Goal: Task Accomplishment & Management: Complete application form

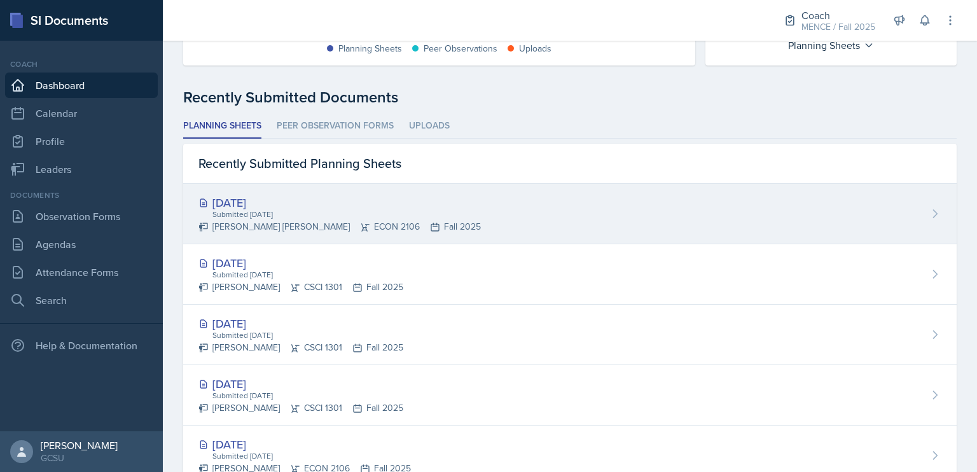
scroll to position [304, 0]
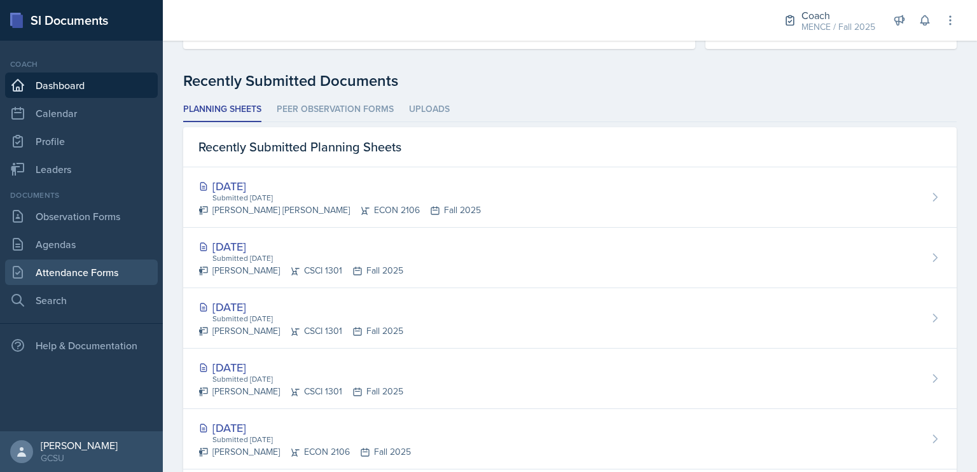
click at [71, 274] on link "Attendance Forms" at bounding box center [81, 271] width 153 height 25
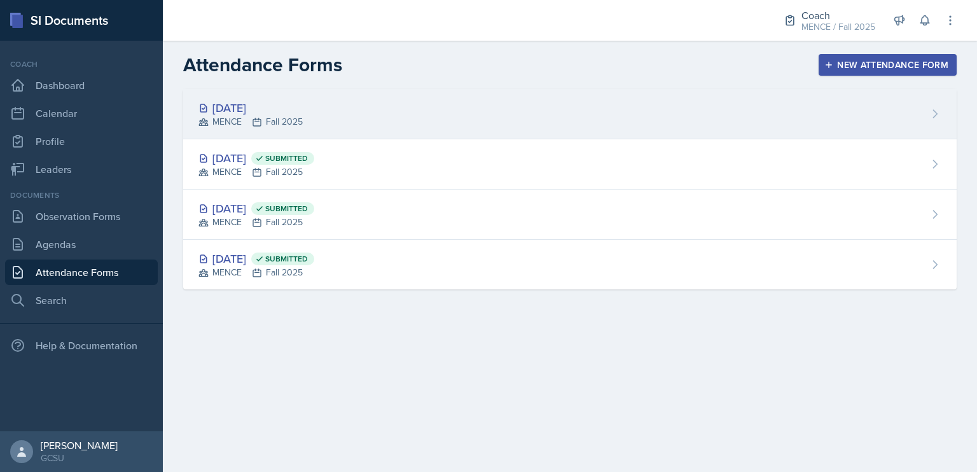
click at [240, 109] on div "[DATE]" at bounding box center [250, 107] width 104 height 17
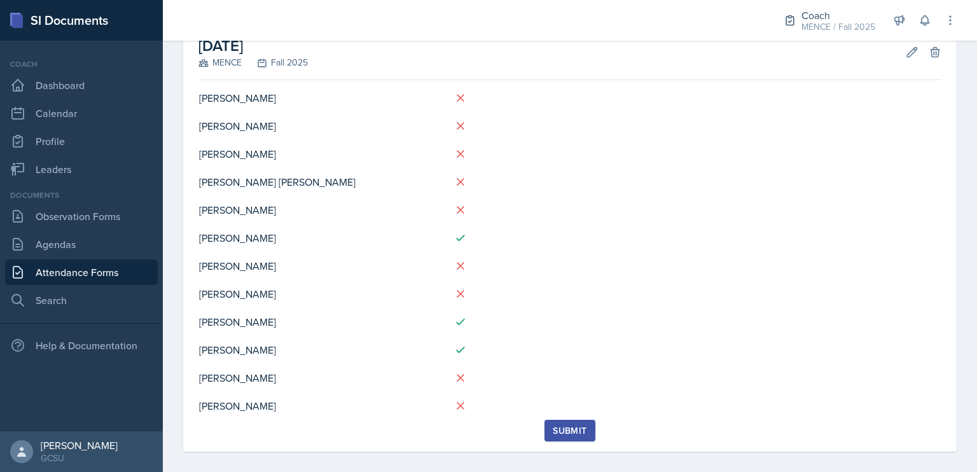
scroll to position [69, 0]
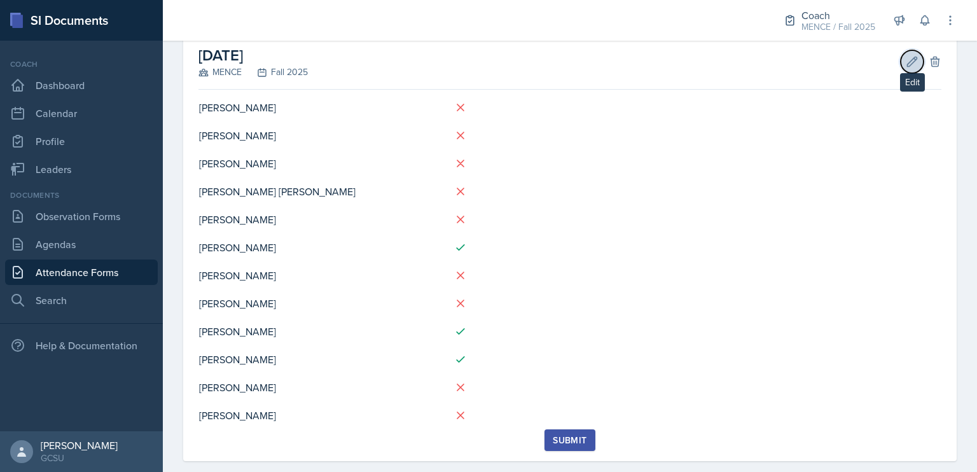
click at [906, 64] on icon at bounding box center [912, 61] width 13 height 13
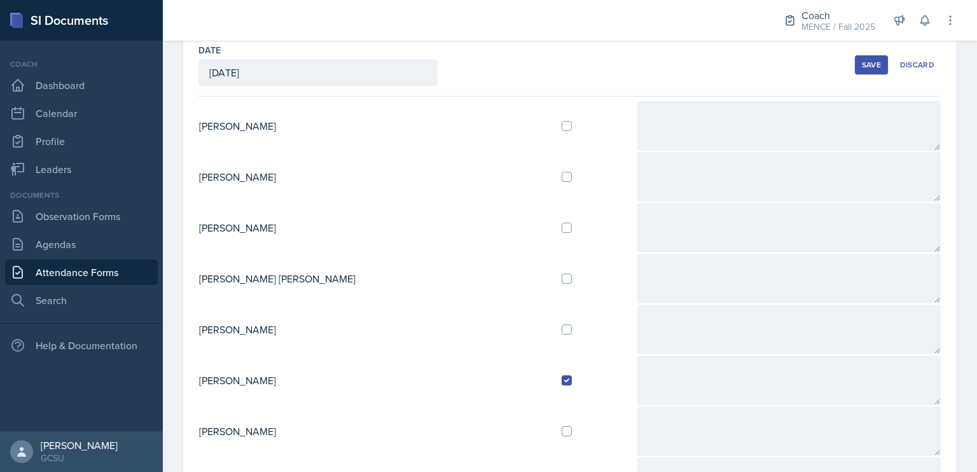
scroll to position [64, 0]
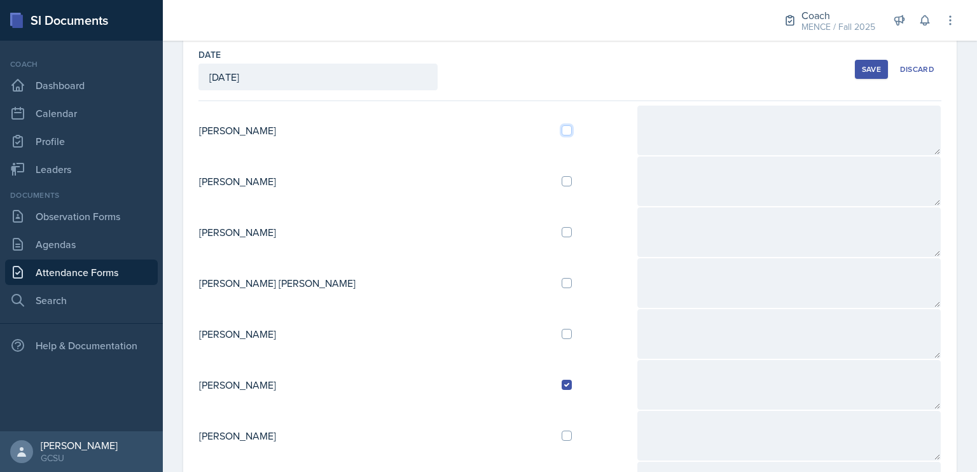
click at [562, 129] on input "checkbox" at bounding box center [567, 130] width 10 height 10
checkbox input "true"
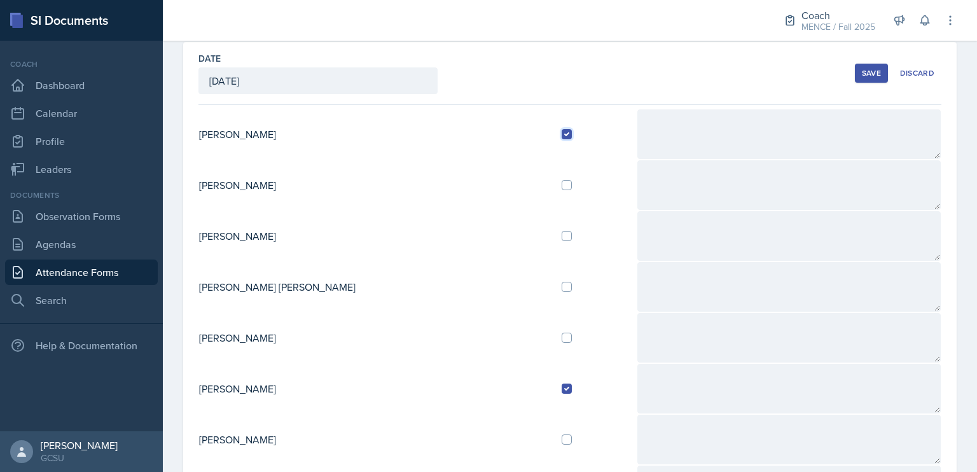
scroll to position [60, 0]
click at [855, 77] on button "Save" at bounding box center [871, 73] width 33 height 19
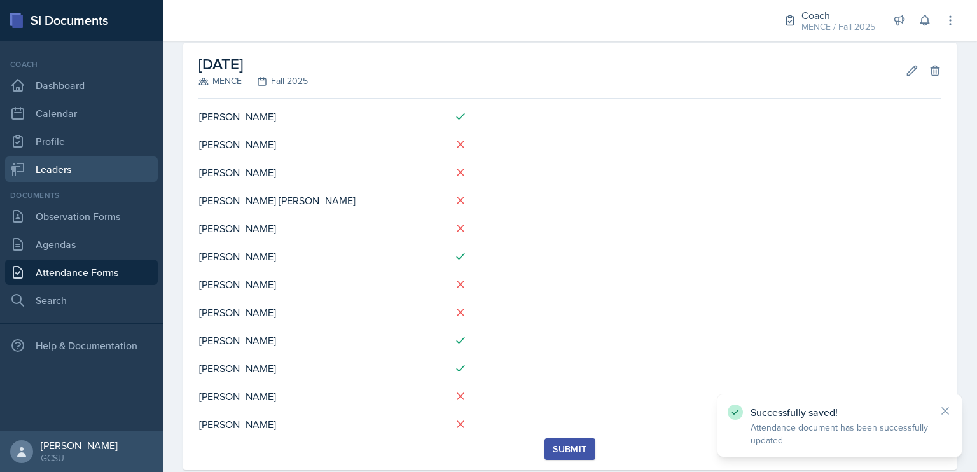
click at [106, 174] on link "Leaders" at bounding box center [81, 168] width 153 height 25
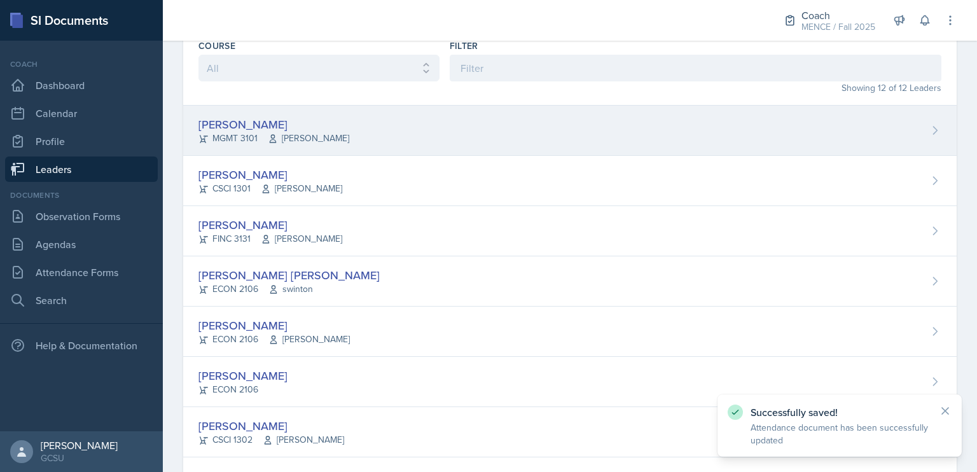
click at [245, 128] on div "[PERSON_NAME]" at bounding box center [273, 124] width 151 height 17
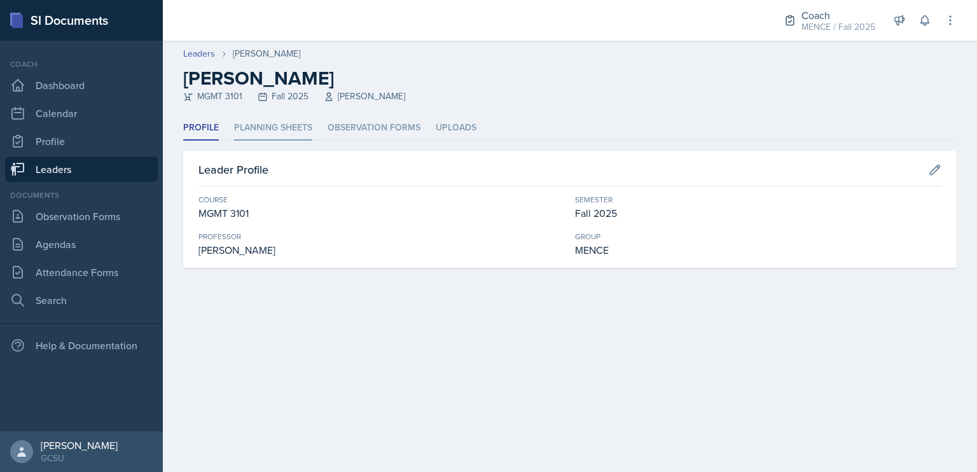
click at [273, 120] on li "Planning Sheets" at bounding box center [273, 128] width 78 height 25
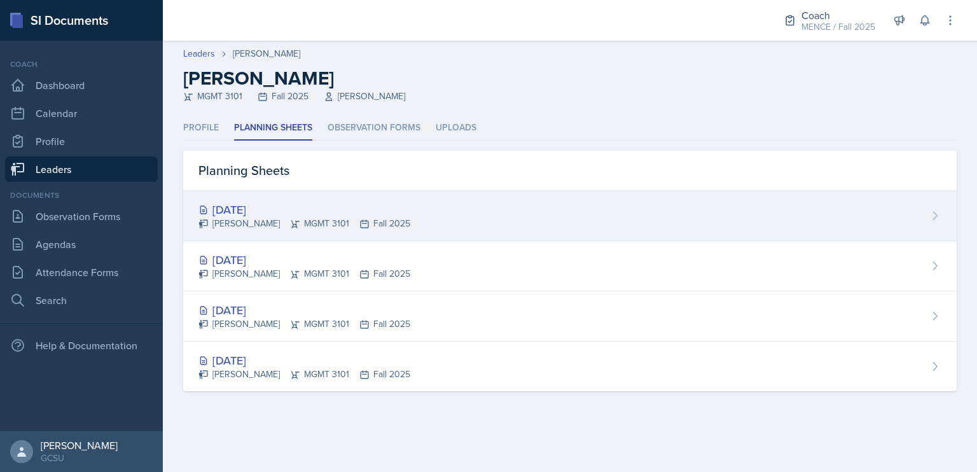
click at [314, 212] on div "[DATE]" at bounding box center [304, 209] width 212 height 17
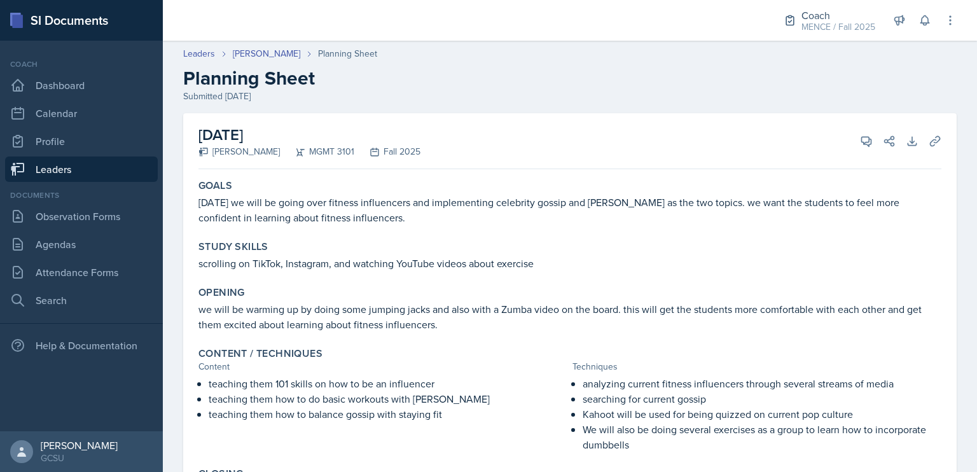
click at [73, 166] on link "Leaders" at bounding box center [81, 168] width 153 height 25
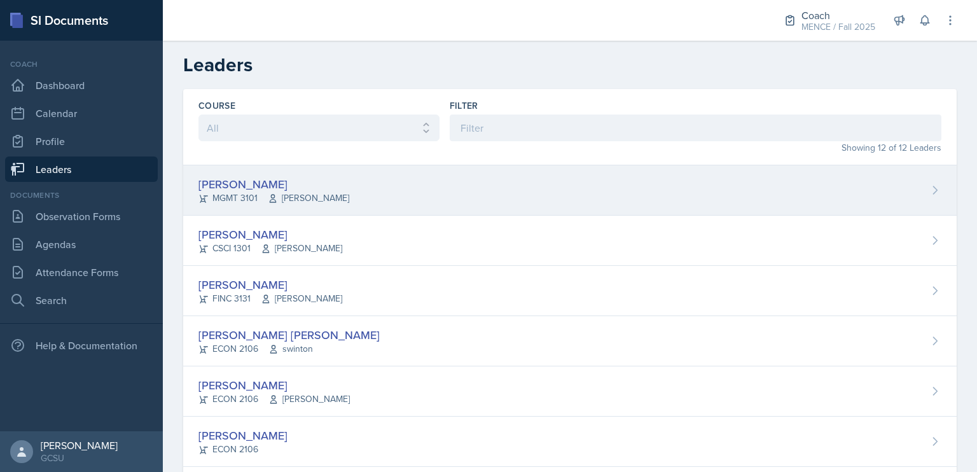
click at [249, 191] on div "MGMT 3101 [PERSON_NAME]" at bounding box center [273, 197] width 151 height 13
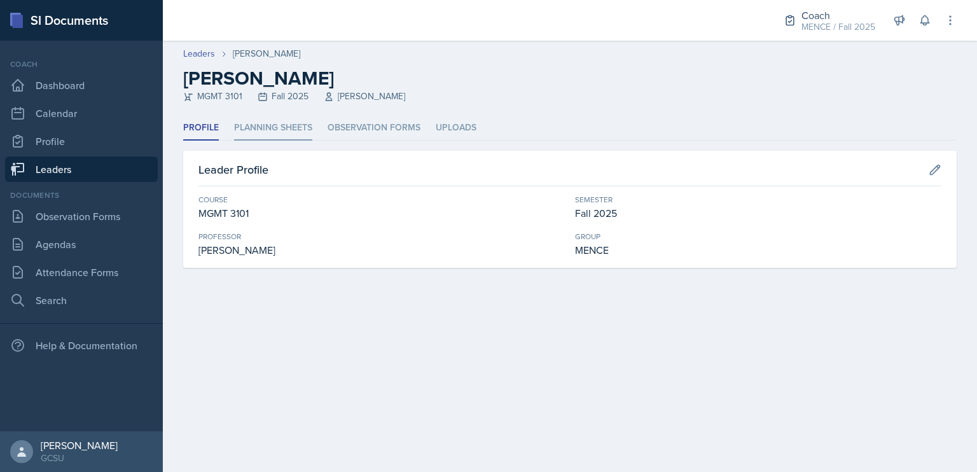
click at [284, 123] on li "Planning Sheets" at bounding box center [273, 128] width 78 height 25
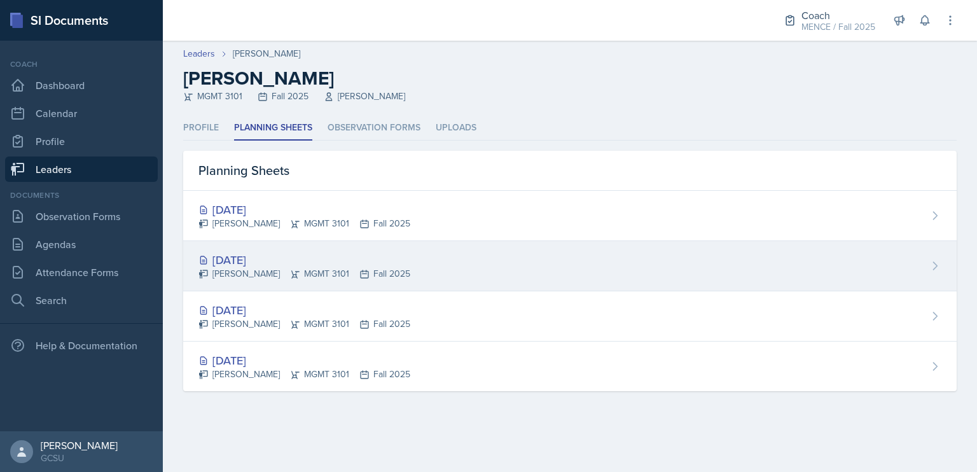
click at [290, 264] on div "[DATE]" at bounding box center [304, 259] width 212 height 17
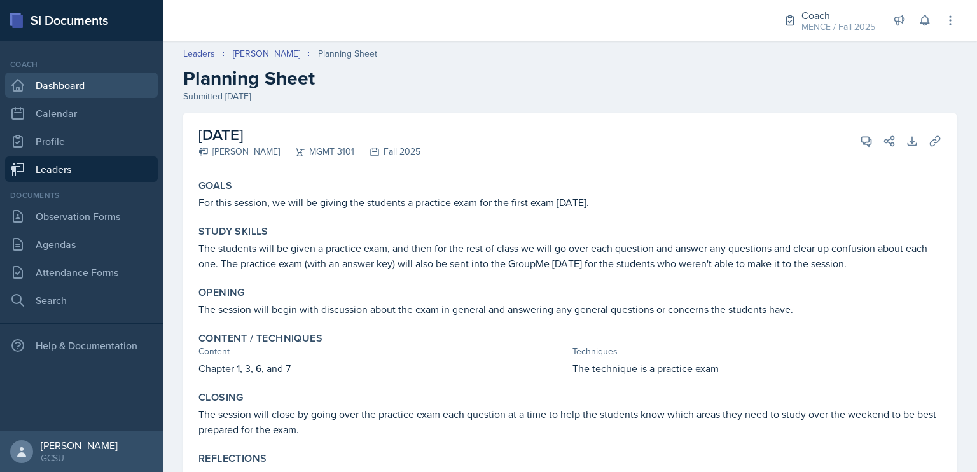
click at [101, 80] on link "Dashboard" at bounding box center [81, 85] width 153 height 25
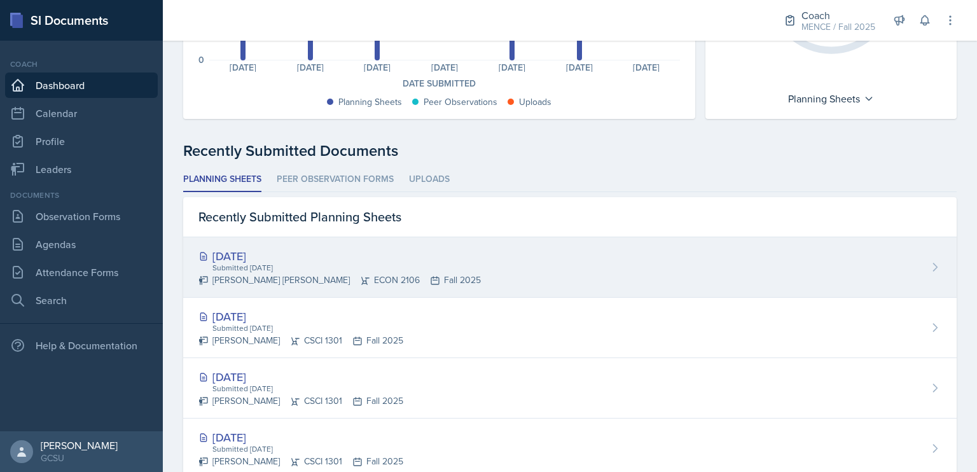
scroll to position [232, 0]
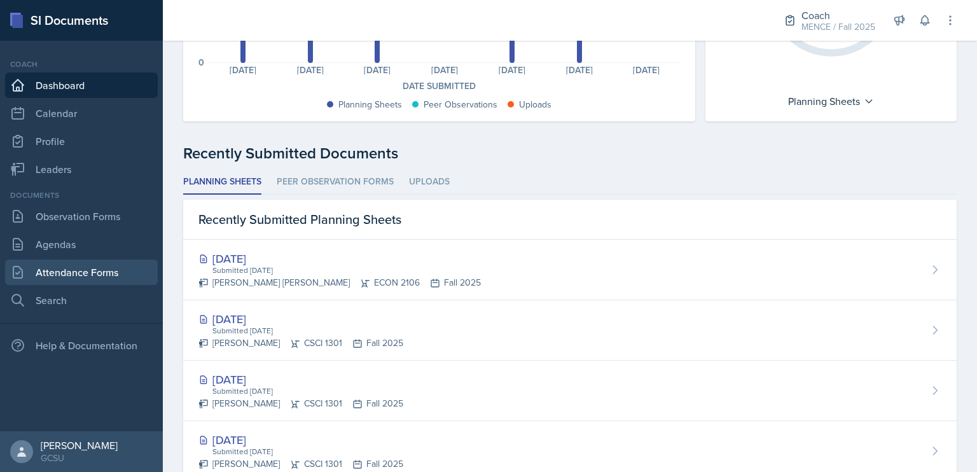
click at [114, 272] on link "Attendance Forms" at bounding box center [81, 271] width 153 height 25
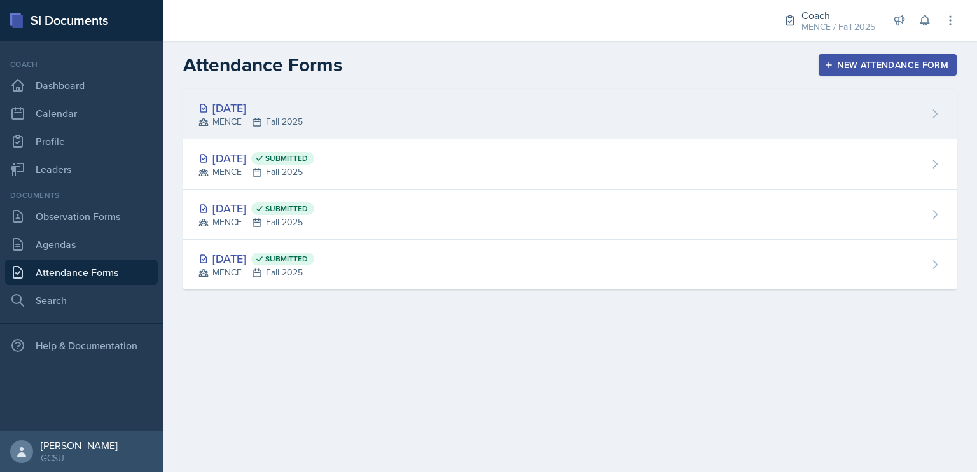
click at [288, 109] on div "[DATE]" at bounding box center [250, 107] width 104 height 17
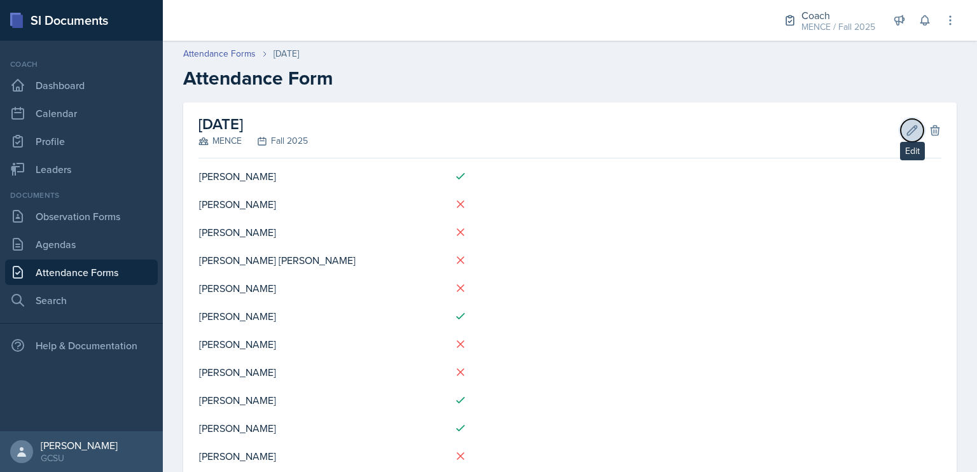
click at [906, 133] on icon at bounding box center [912, 130] width 13 height 13
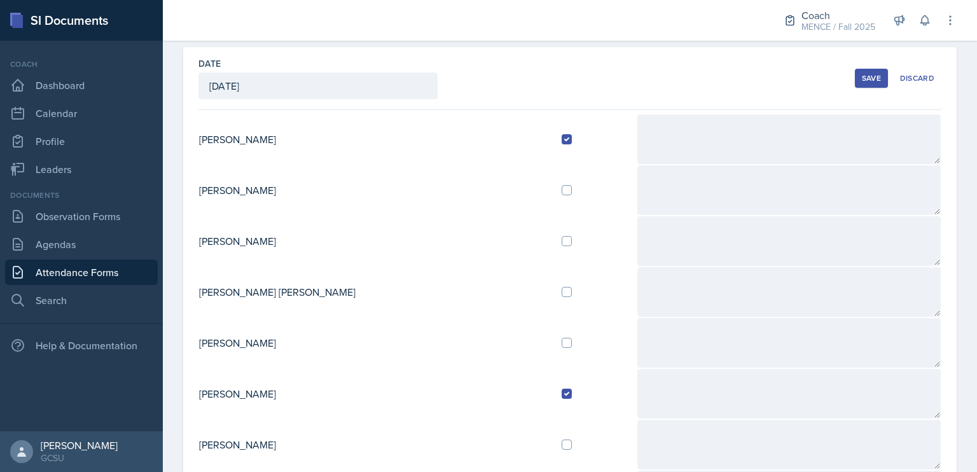
scroll to position [56, 0]
click at [562, 239] on input "checkbox" at bounding box center [567, 240] width 10 height 10
checkbox input "true"
click at [855, 81] on button "Save" at bounding box center [871, 77] width 33 height 19
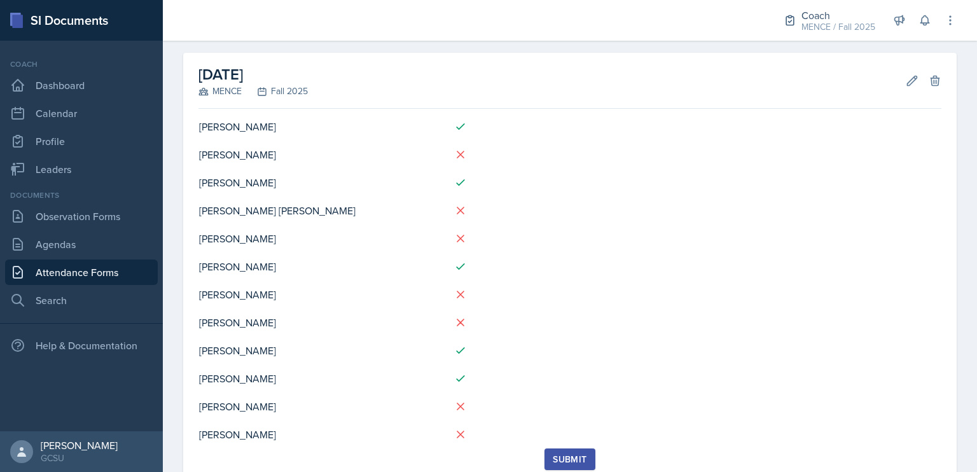
scroll to position [50, 0]
click at [906, 79] on icon at bounding box center [912, 80] width 13 height 13
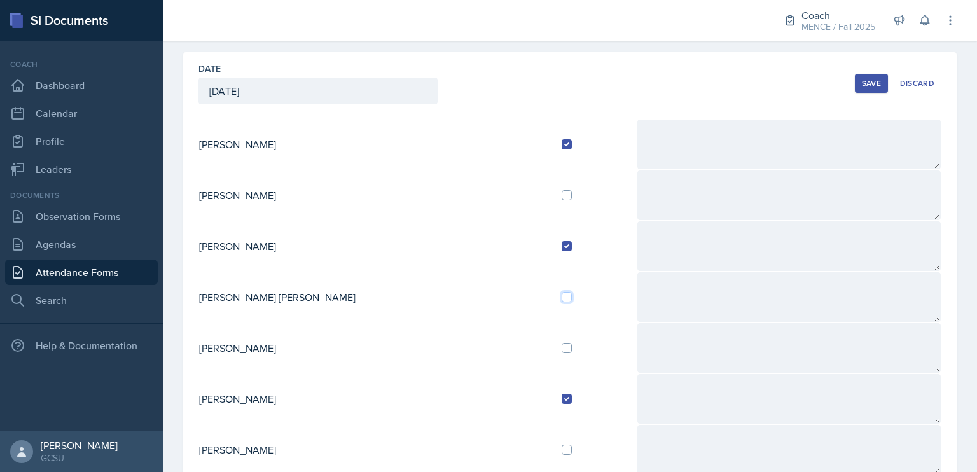
click at [562, 296] on input "checkbox" at bounding box center [567, 297] width 10 height 10
checkbox input "true"
click at [862, 84] on div "Save" at bounding box center [871, 83] width 19 height 10
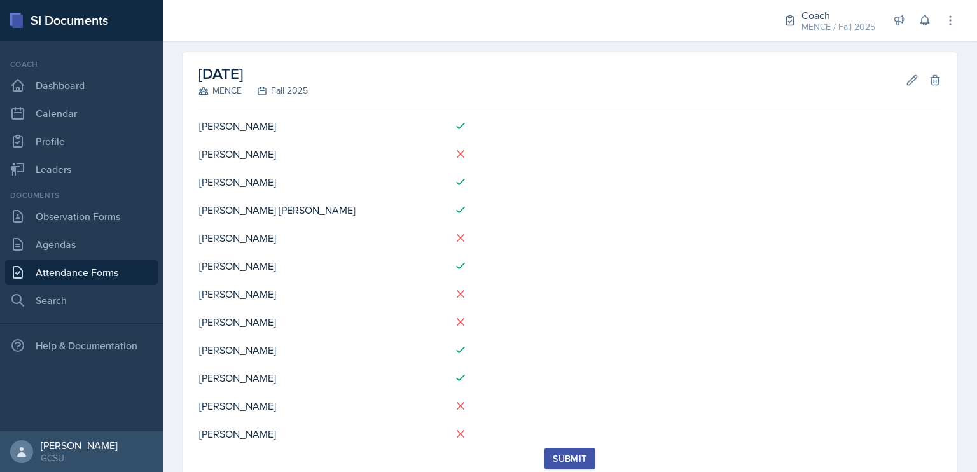
scroll to position [88, 0]
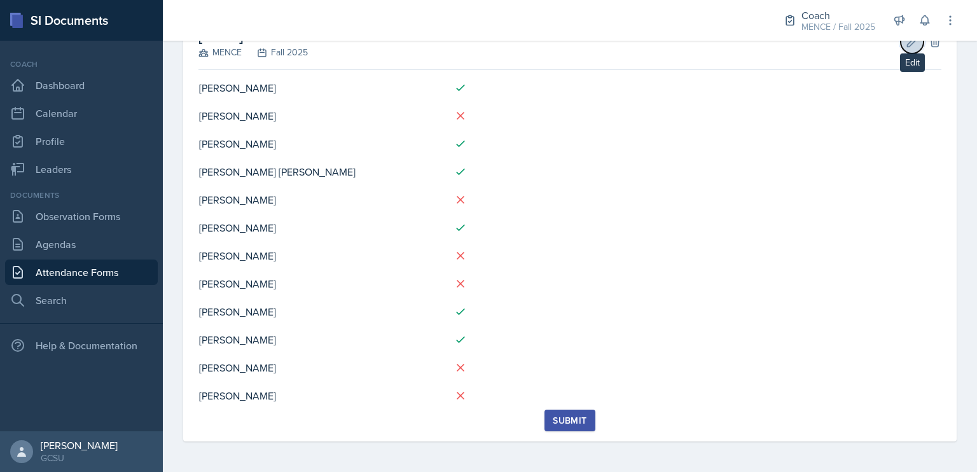
click at [906, 46] on icon at bounding box center [912, 42] width 13 height 13
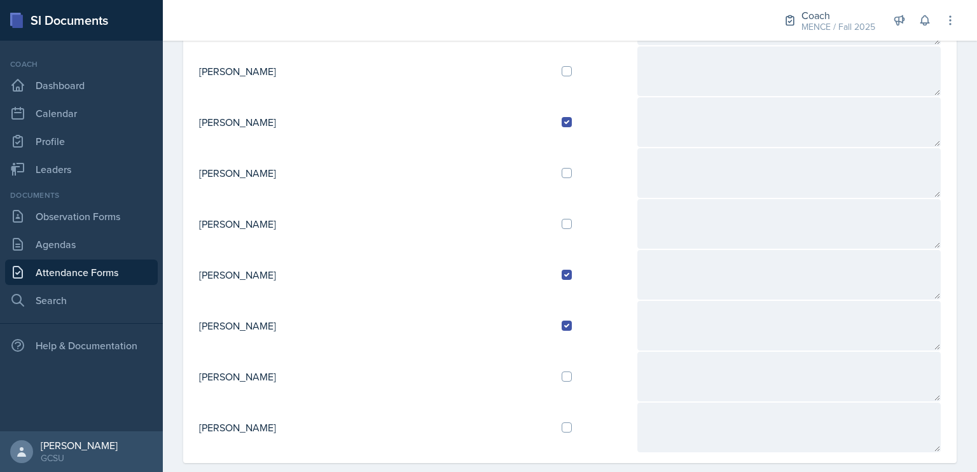
scroll to position [345, 0]
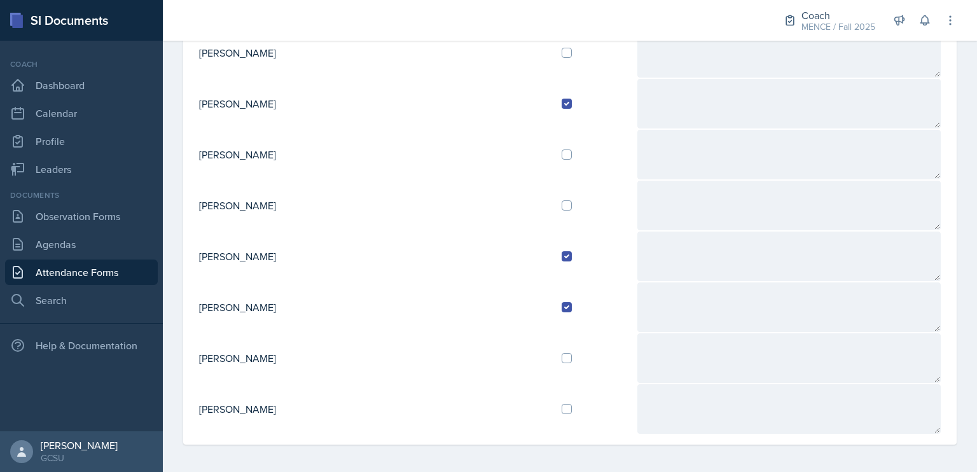
click at [551, 410] on td at bounding box center [593, 409] width 85 height 51
click at [562, 404] on input "checkbox" at bounding box center [567, 409] width 10 height 10
checkbox input "true"
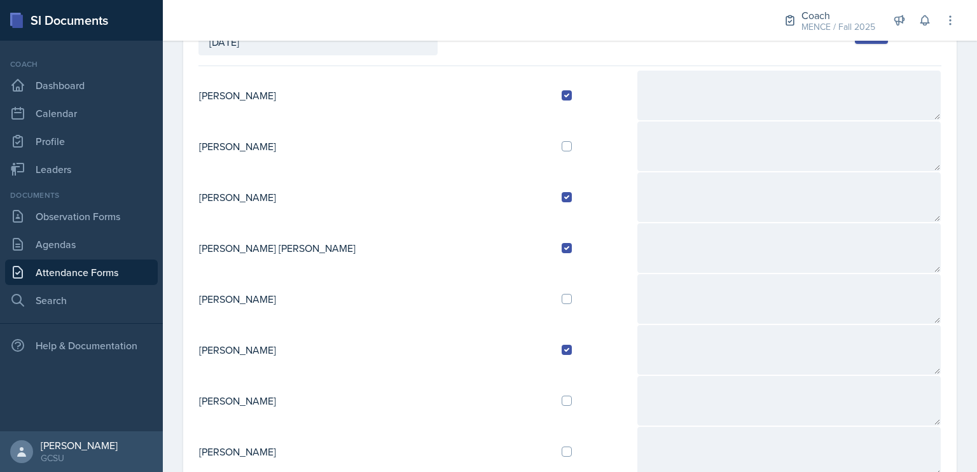
scroll to position [0, 0]
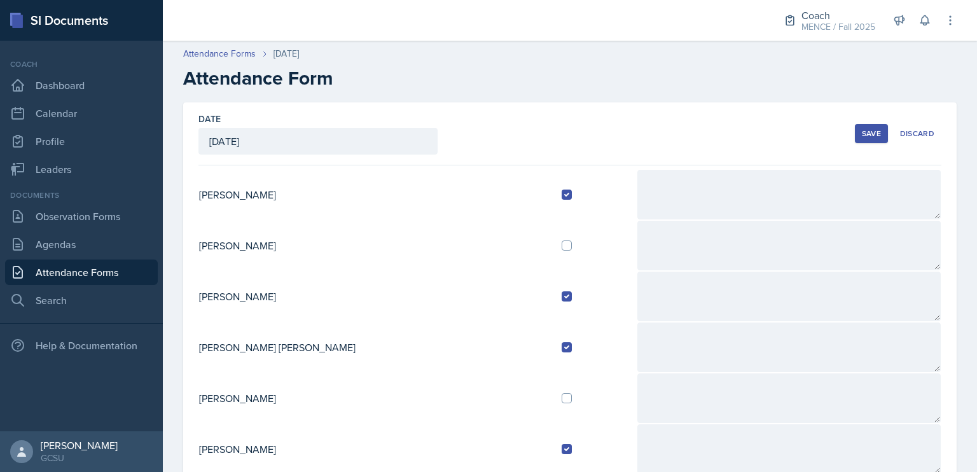
click at [862, 130] on div "Save" at bounding box center [871, 133] width 19 height 10
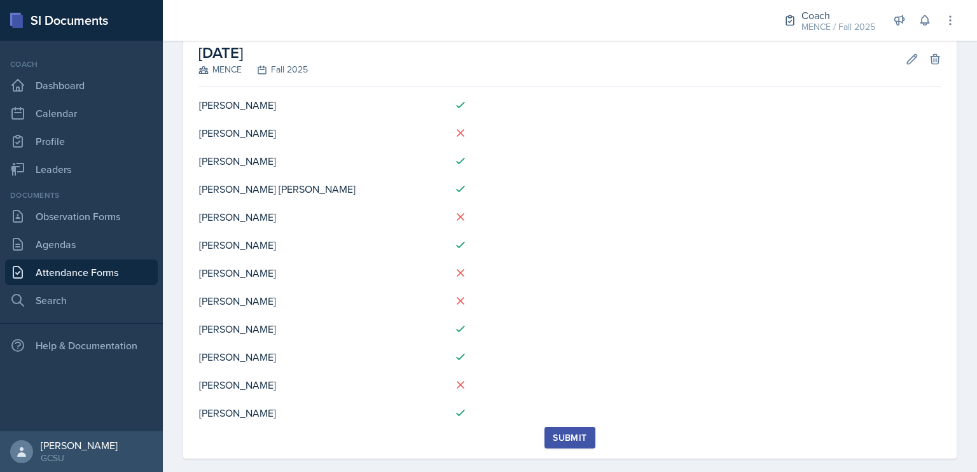
scroll to position [88, 0]
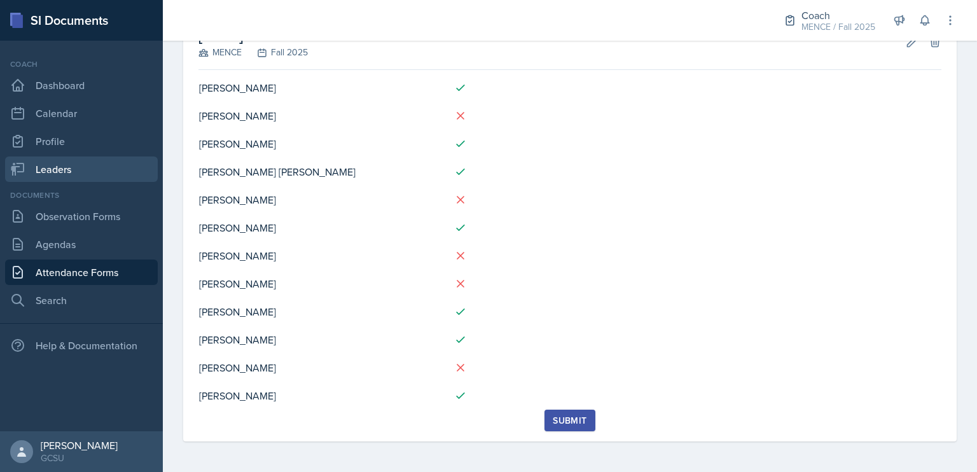
click at [38, 174] on link "Leaders" at bounding box center [81, 168] width 153 height 25
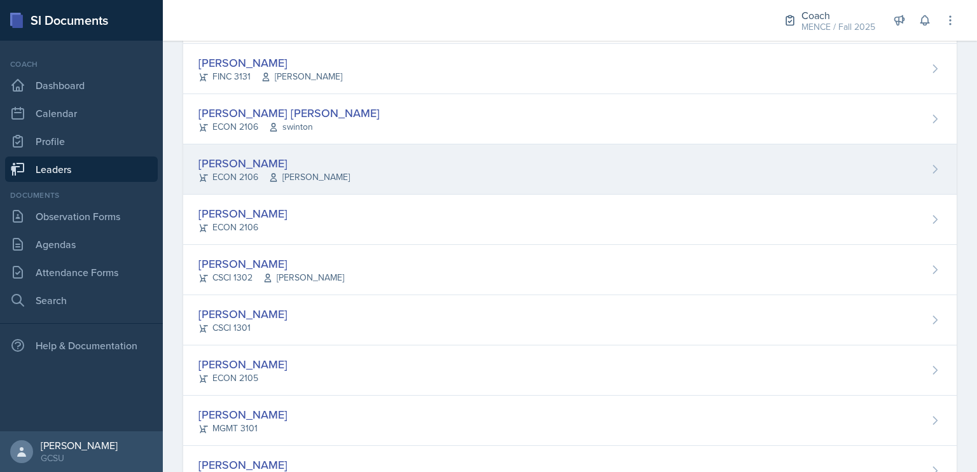
scroll to position [324, 0]
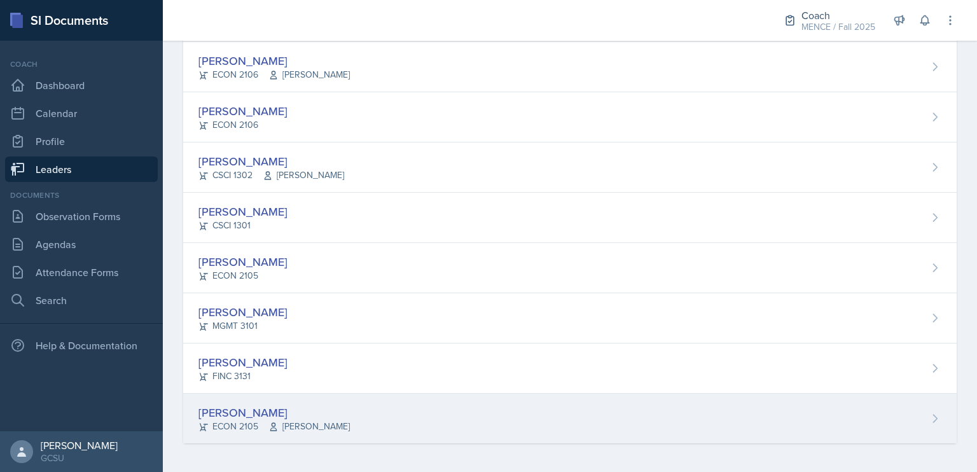
click at [235, 408] on div "[PERSON_NAME]" at bounding box center [273, 412] width 151 height 17
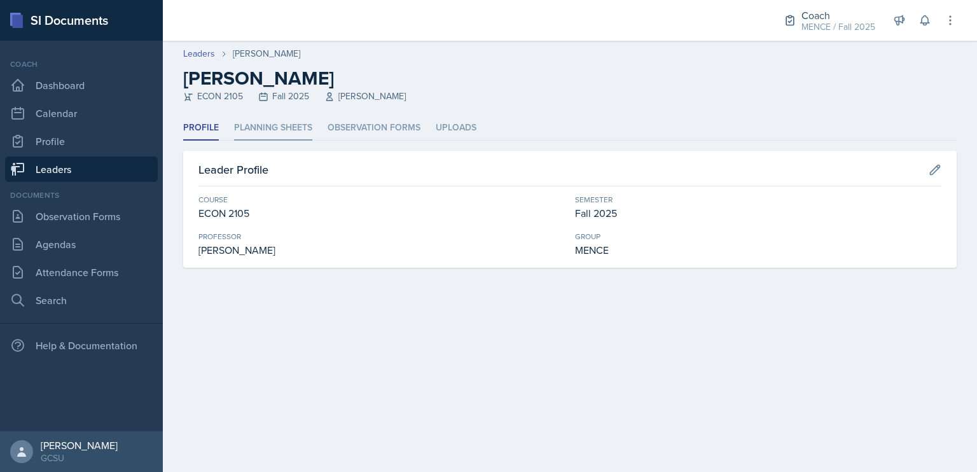
click at [299, 127] on li "Planning Sheets" at bounding box center [273, 128] width 78 height 25
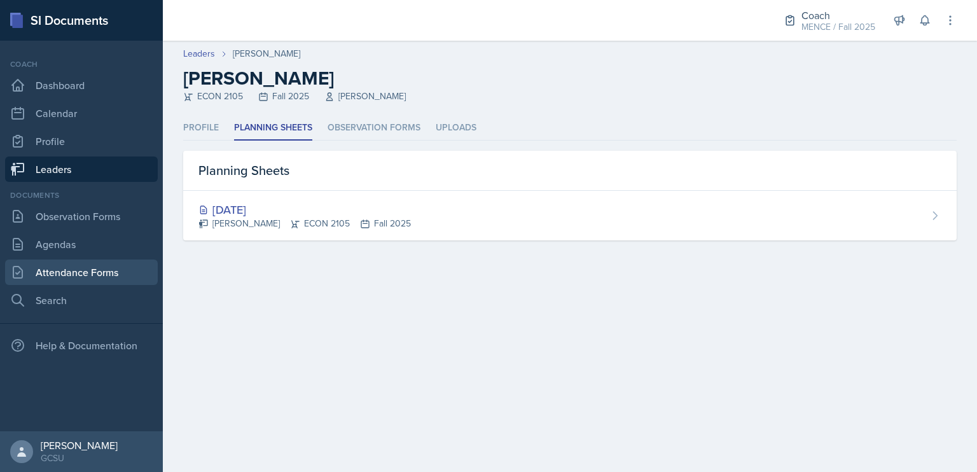
click at [70, 265] on link "Attendance Forms" at bounding box center [81, 271] width 153 height 25
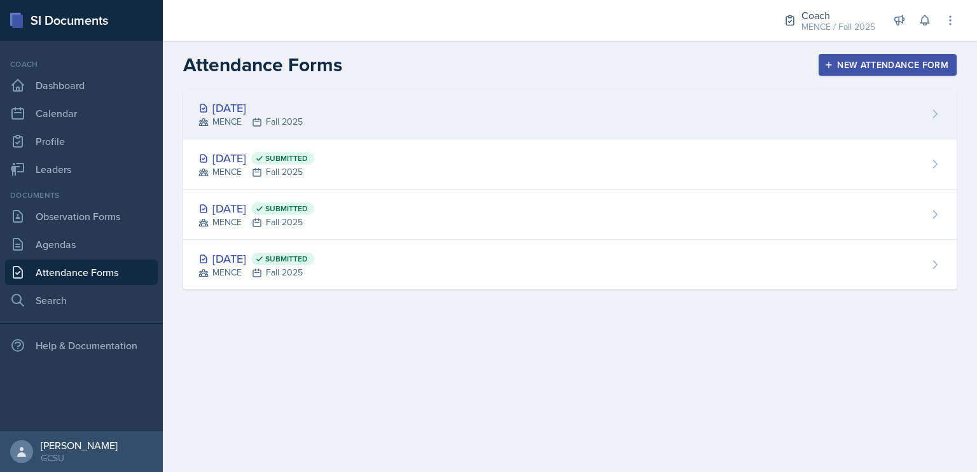
click at [293, 121] on div "MENCE Fall 2025" at bounding box center [250, 121] width 104 height 13
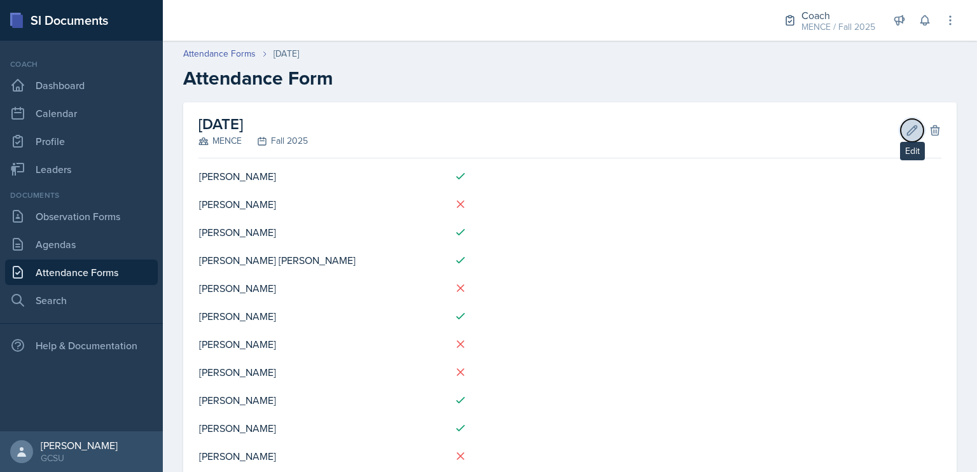
click at [906, 126] on icon at bounding box center [912, 130] width 13 height 13
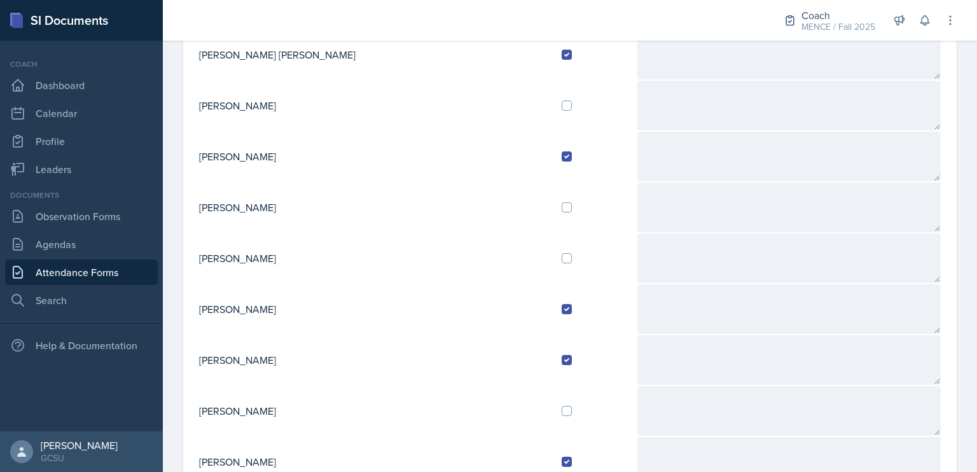
scroll to position [345, 0]
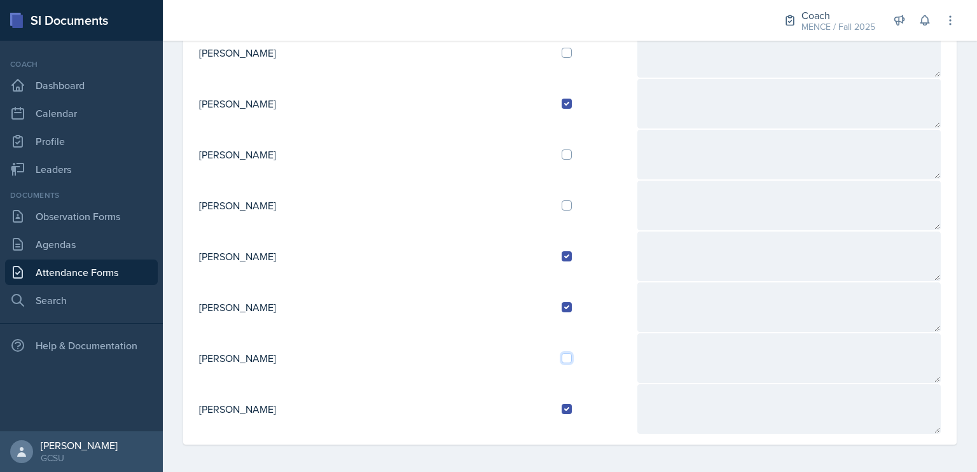
click at [562, 354] on input "checkbox" at bounding box center [567, 358] width 10 height 10
checkbox input "true"
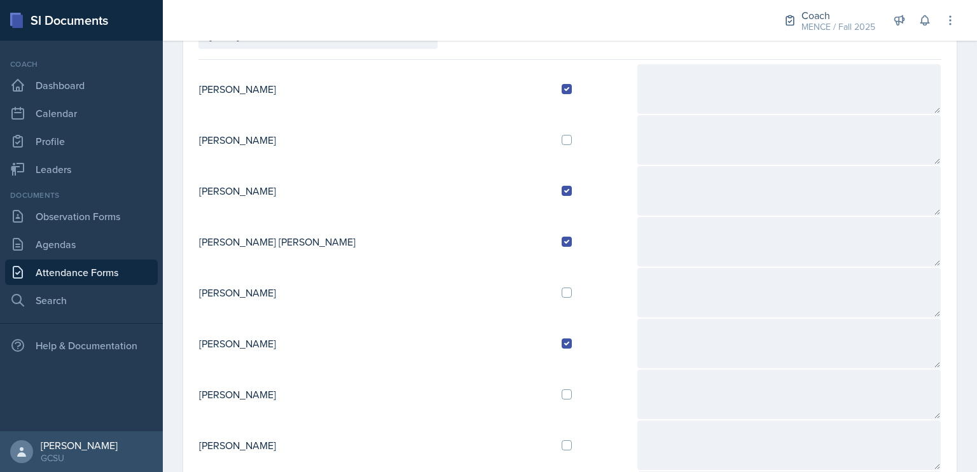
scroll to position [190, 0]
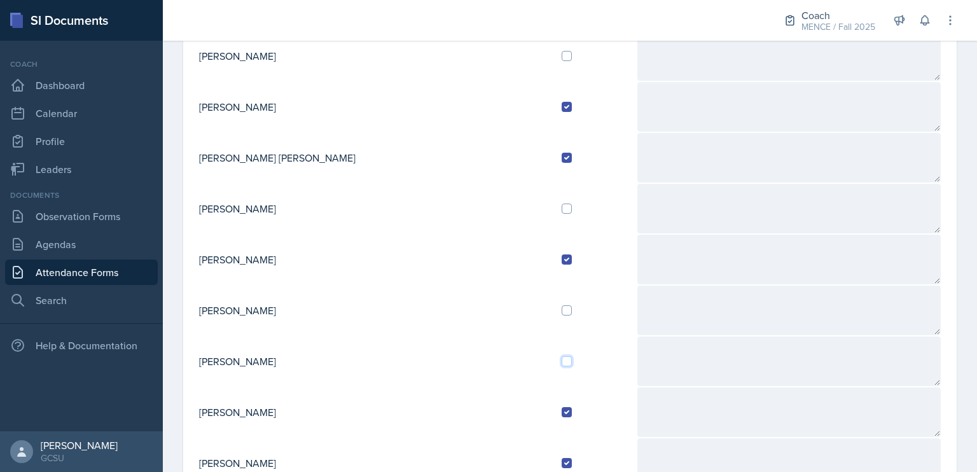
click at [562, 358] on input "checkbox" at bounding box center [567, 361] width 10 height 10
checkbox input "true"
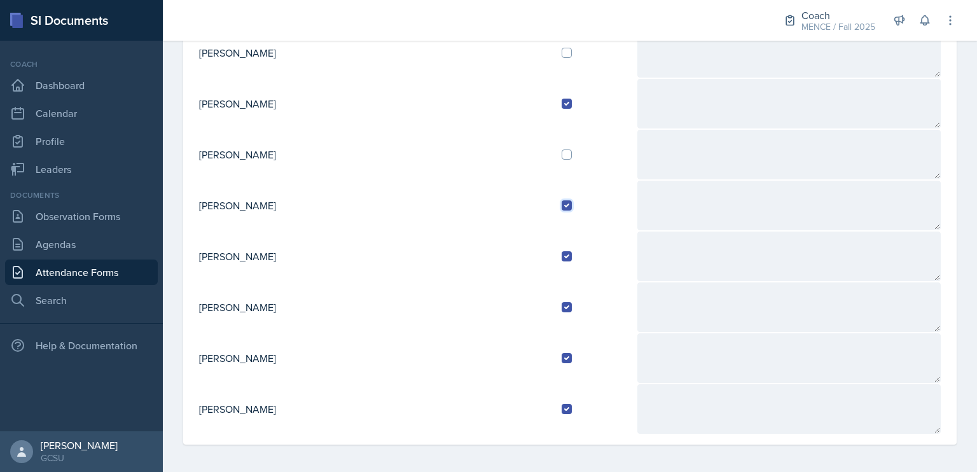
scroll to position [0, 0]
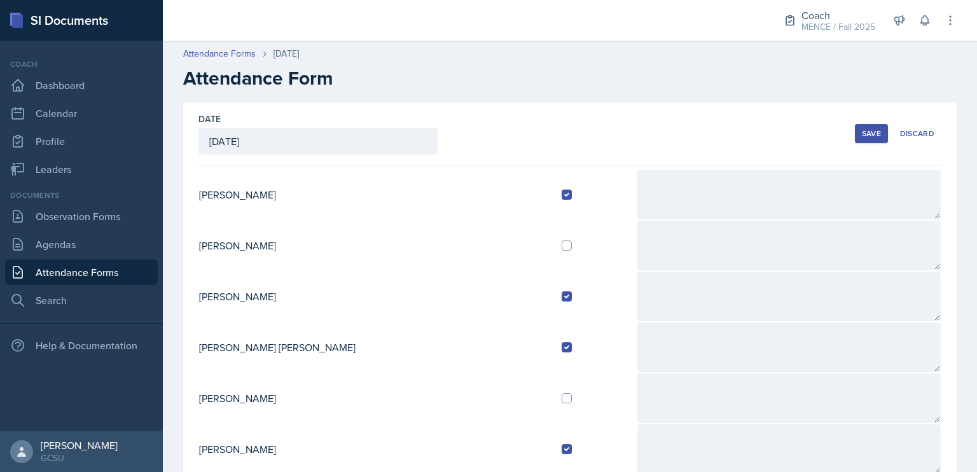
click at [855, 125] on button "Save" at bounding box center [871, 133] width 33 height 19
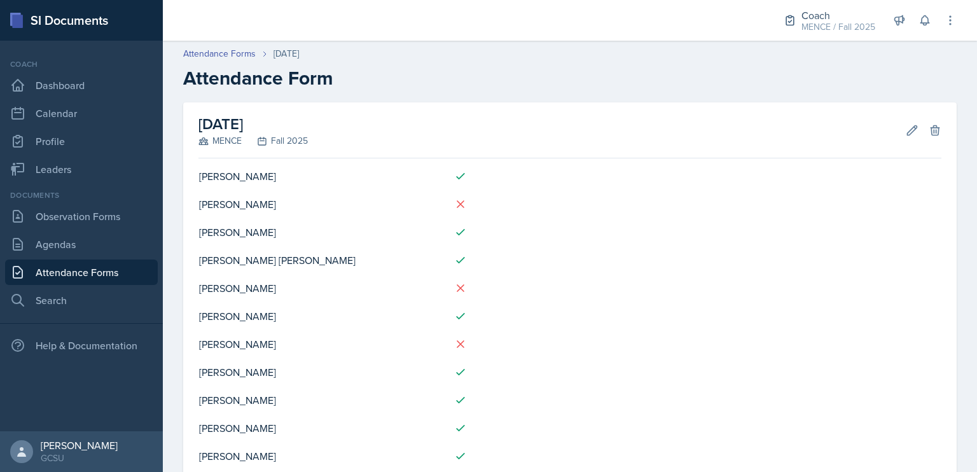
click at [740, 211] on td at bounding box center [718, 204] width 446 height 28
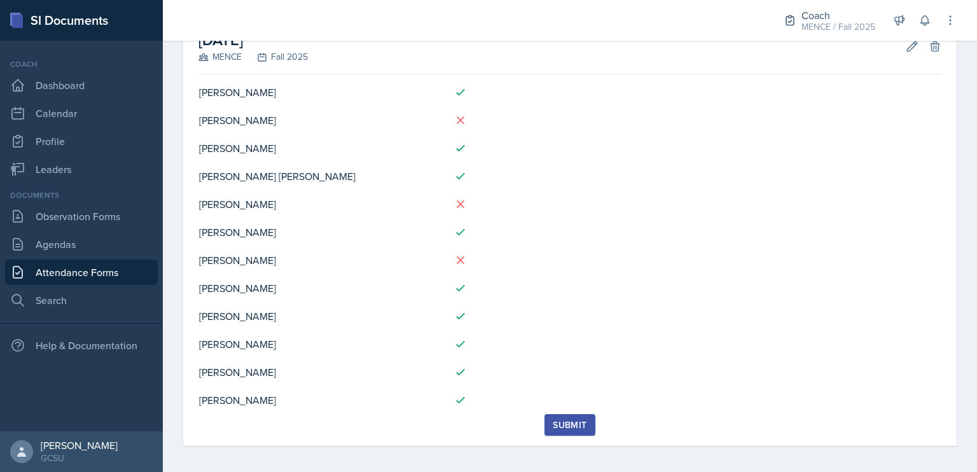
scroll to position [88, 0]
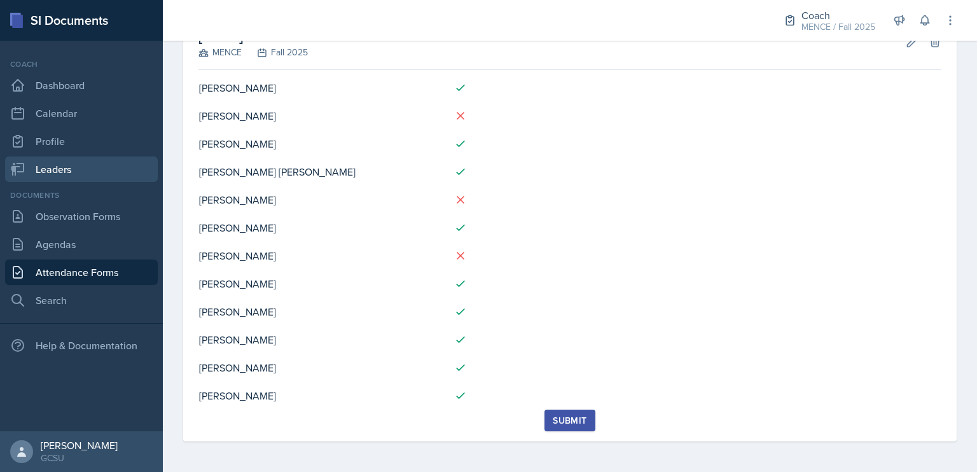
click at [95, 167] on link "Leaders" at bounding box center [81, 168] width 153 height 25
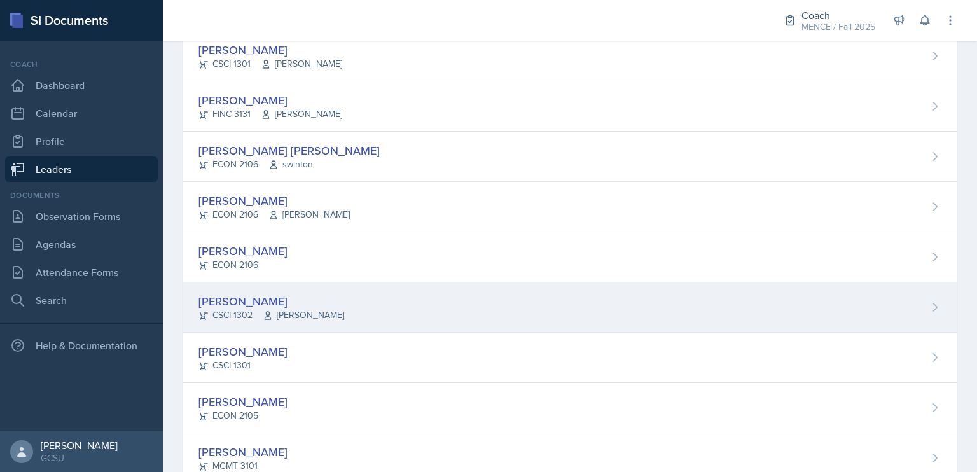
scroll to position [178, 0]
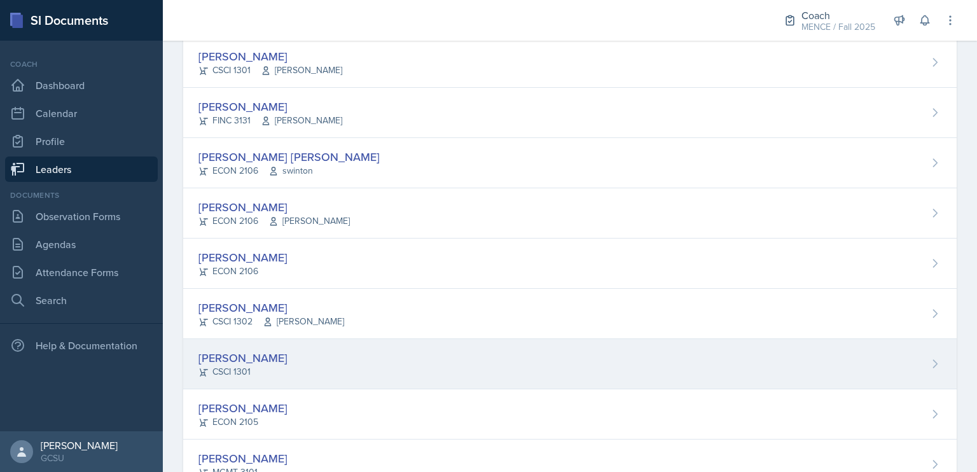
click at [229, 349] on div "[PERSON_NAME]" at bounding box center [242, 357] width 89 height 17
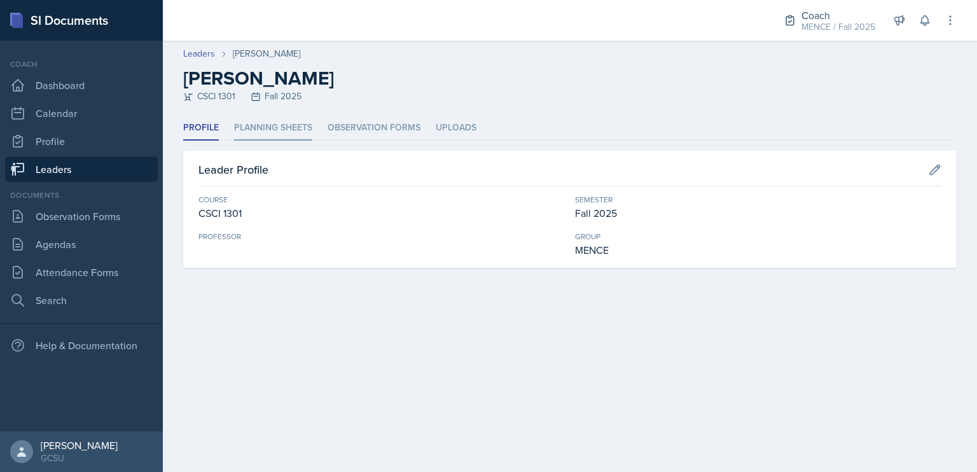
click at [270, 128] on li "Planning Sheets" at bounding box center [273, 128] width 78 height 25
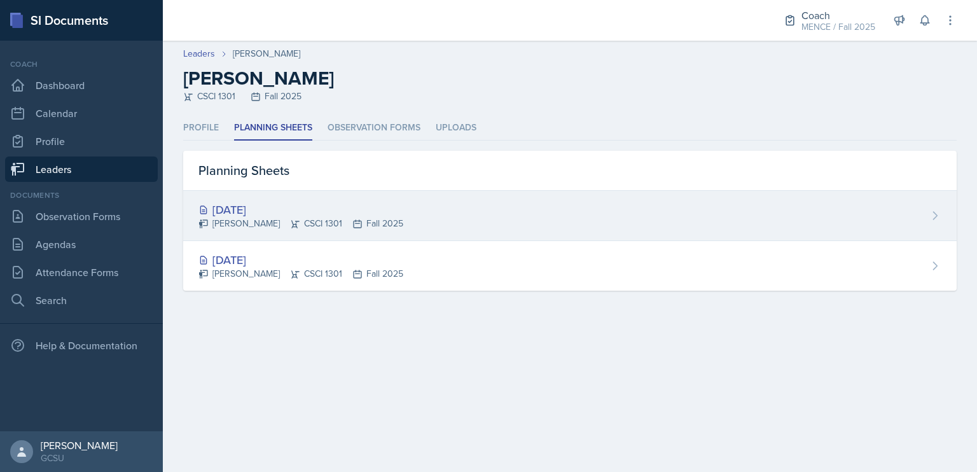
click at [247, 203] on div "[DATE]" at bounding box center [300, 209] width 205 height 17
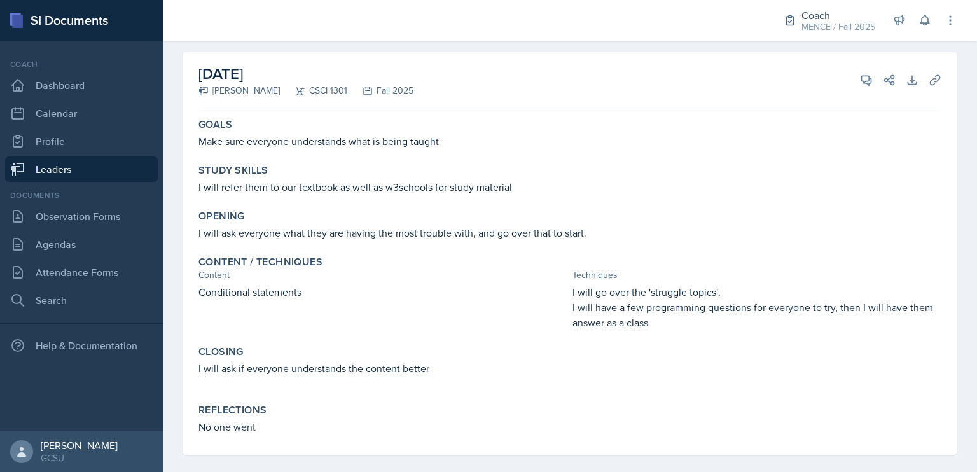
scroll to position [74, 0]
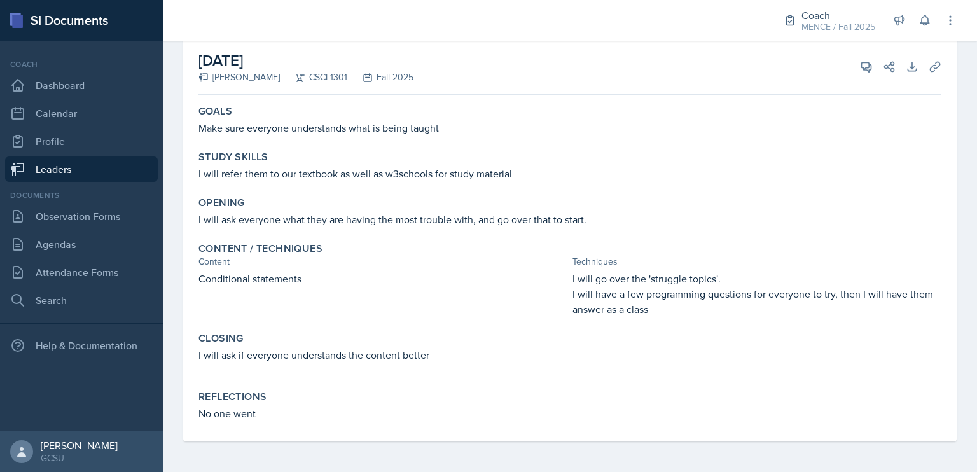
click at [63, 162] on link "Leaders" at bounding box center [81, 168] width 153 height 25
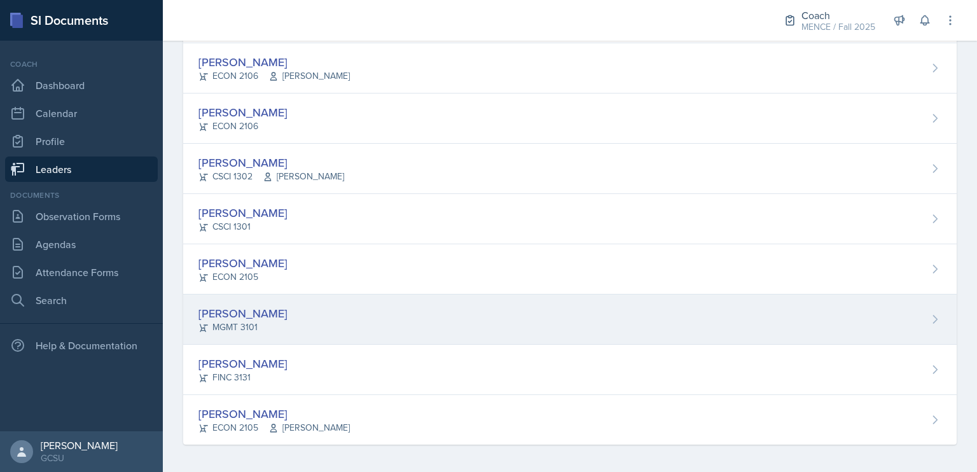
scroll to position [324, 0]
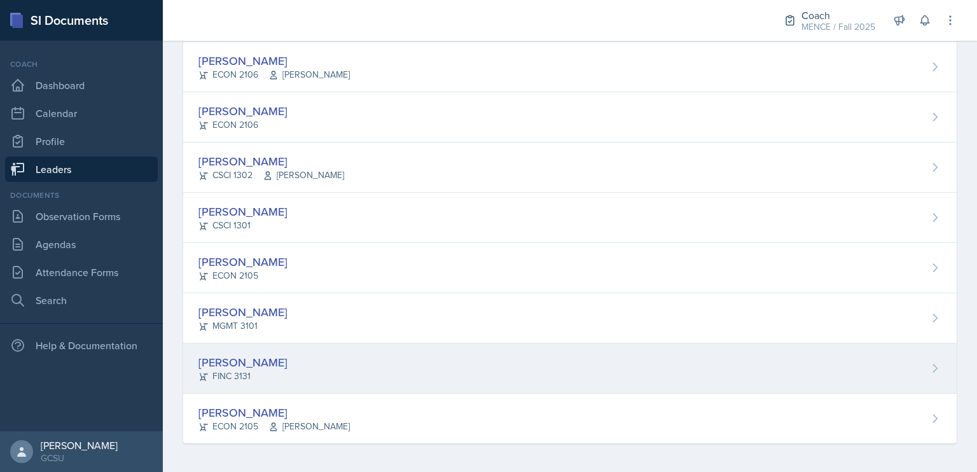
click at [229, 356] on div "[PERSON_NAME]" at bounding box center [242, 362] width 89 height 17
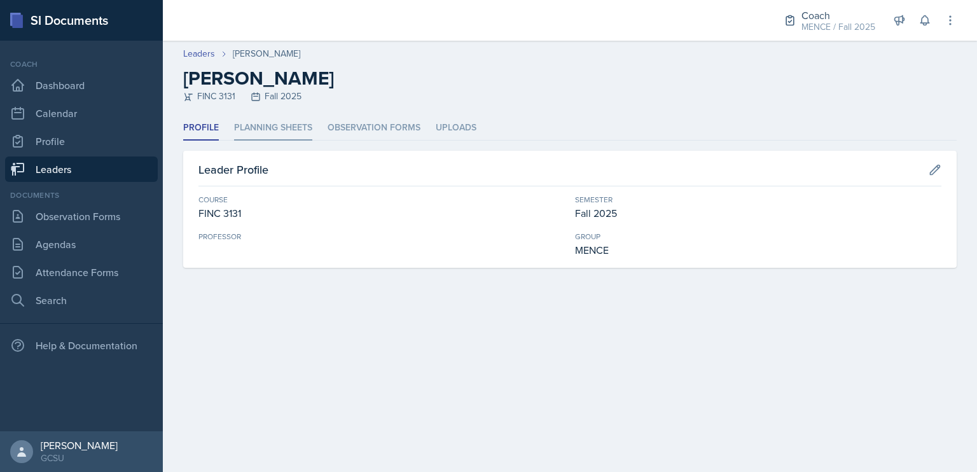
click at [273, 130] on li "Planning Sheets" at bounding box center [273, 128] width 78 height 25
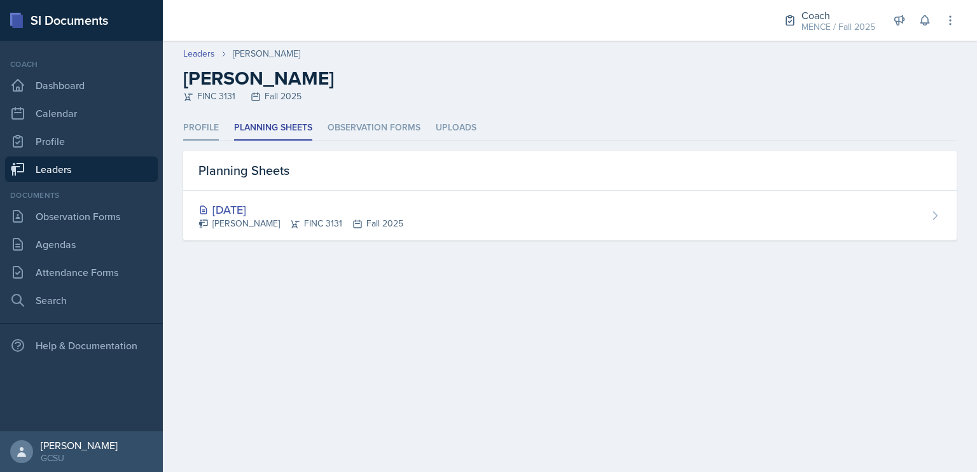
click at [210, 128] on li "Profile" at bounding box center [201, 128] width 36 height 25
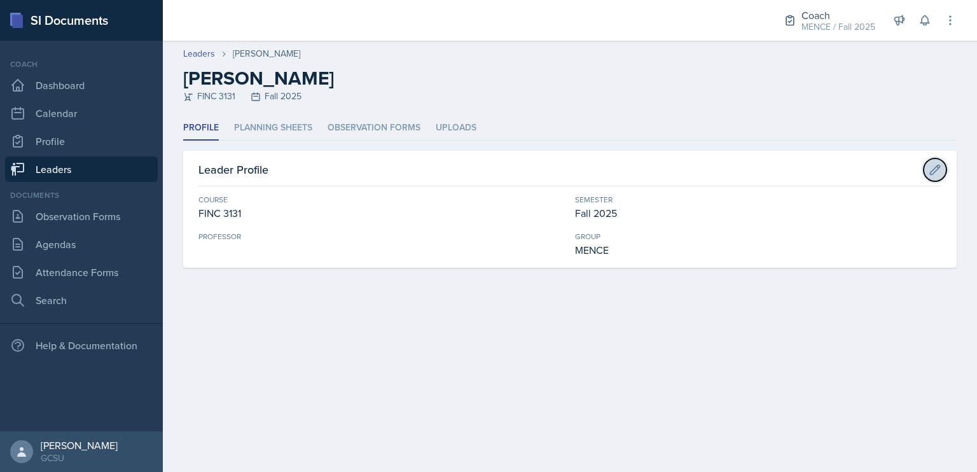
click at [930, 176] on button at bounding box center [934, 169] width 23 height 23
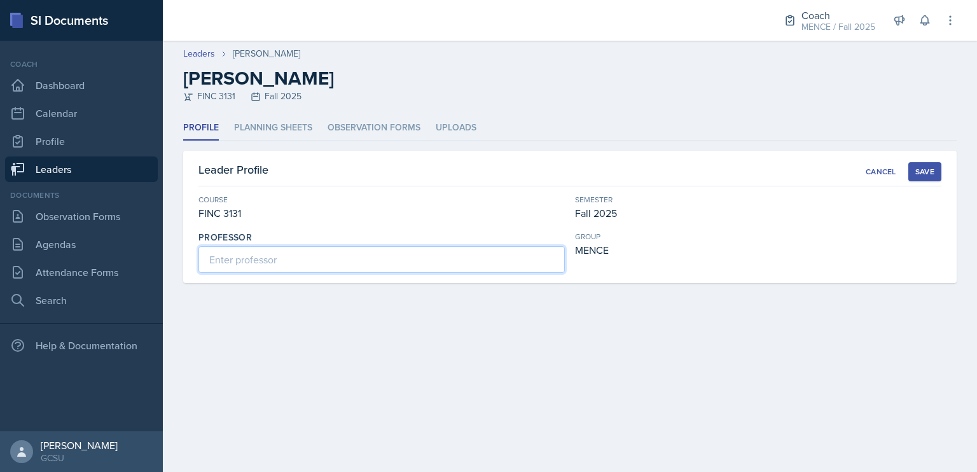
click at [338, 252] on input at bounding box center [381, 259] width 366 height 27
type input "[PERSON_NAME]"
click at [934, 169] on div "Save" at bounding box center [924, 172] width 19 height 10
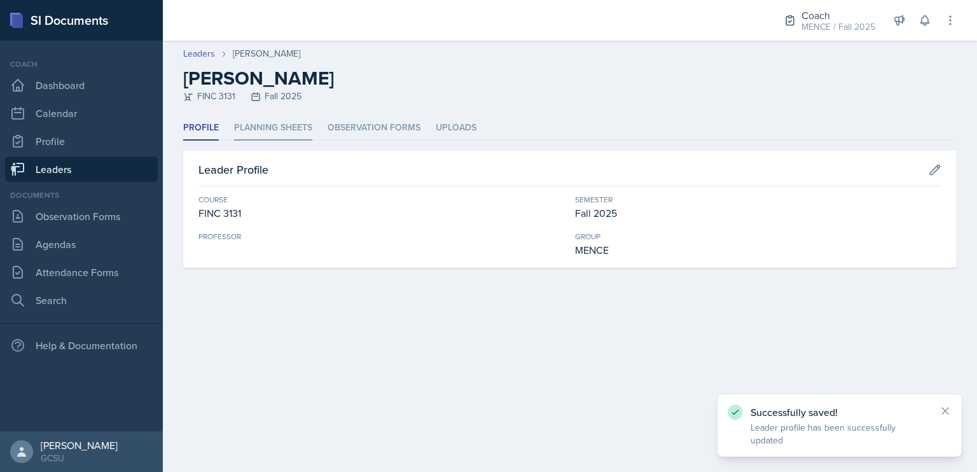
click at [275, 130] on li "Planning Sheets" at bounding box center [273, 128] width 78 height 25
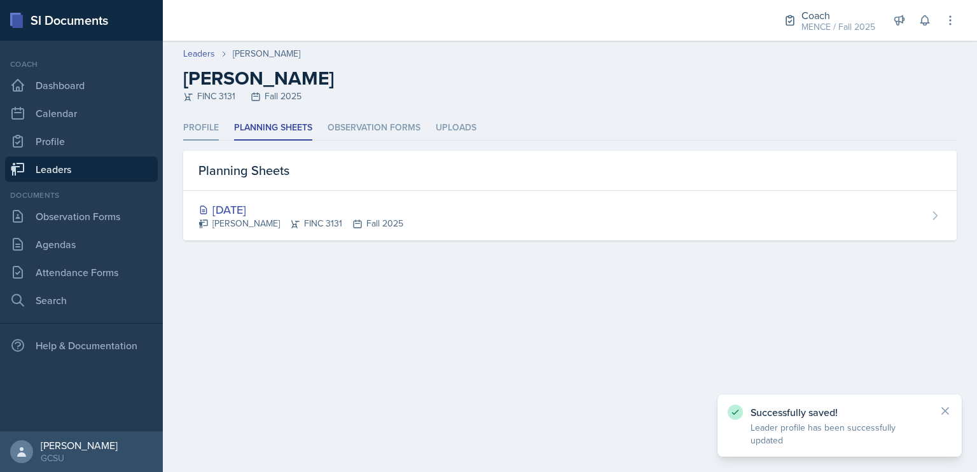
click at [196, 125] on li "Profile" at bounding box center [201, 128] width 36 height 25
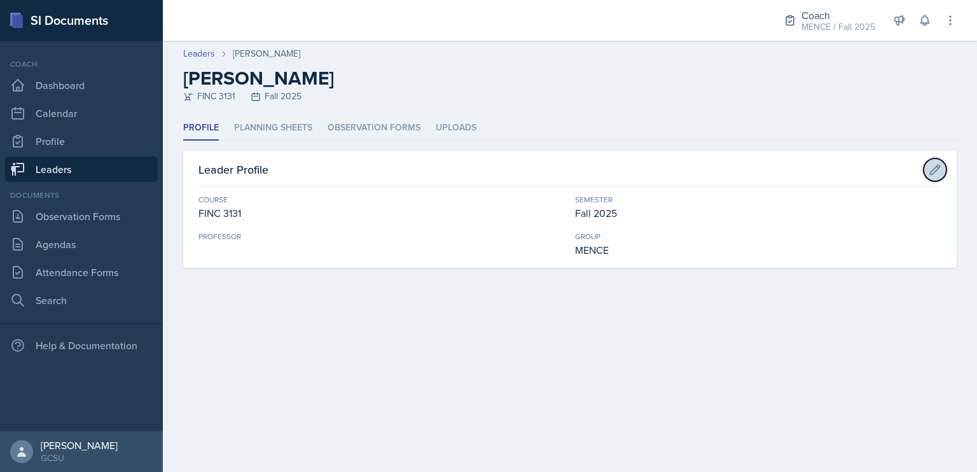
click at [932, 176] on button at bounding box center [934, 169] width 23 height 23
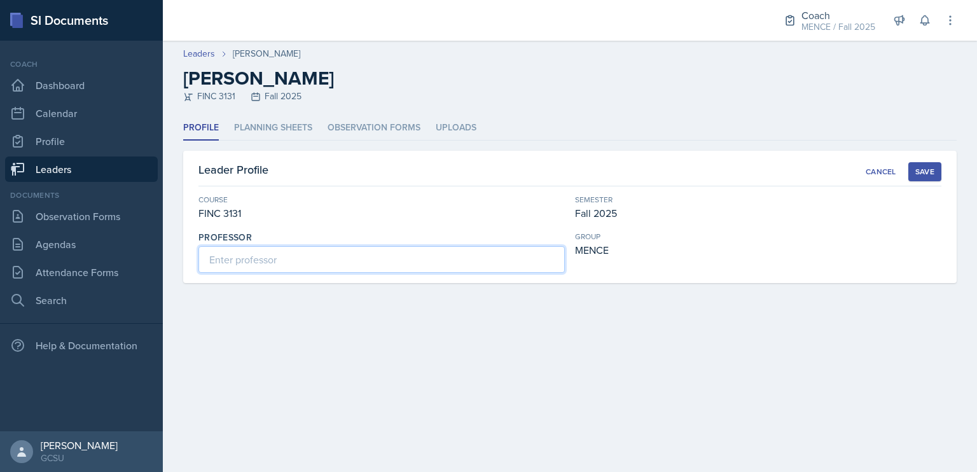
click at [462, 258] on input at bounding box center [381, 259] width 366 height 27
type input "[PERSON_NAME]"
click at [924, 175] on div "Save" at bounding box center [924, 172] width 19 height 10
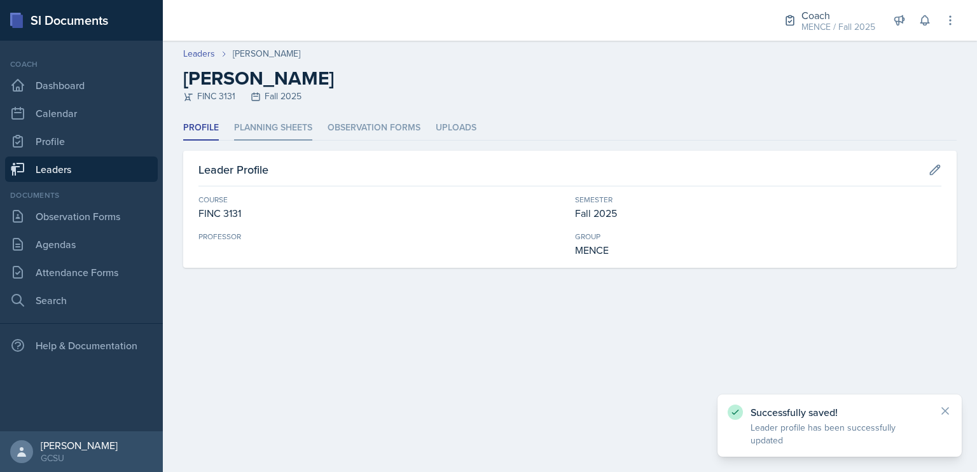
click at [290, 128] on li "Planning Sheets" at bounding box center [273, 128] width 78 height 25
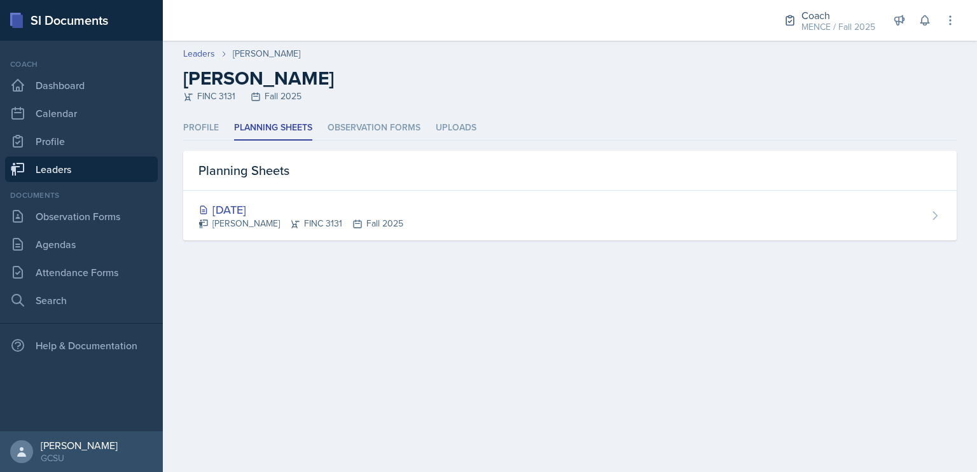
click at [399, 244] on div "Profile Planning Sheets Observation Forms Uploads Profile Planning Sheets Obser…" at bounding box center [570, 193] width 814 height 155
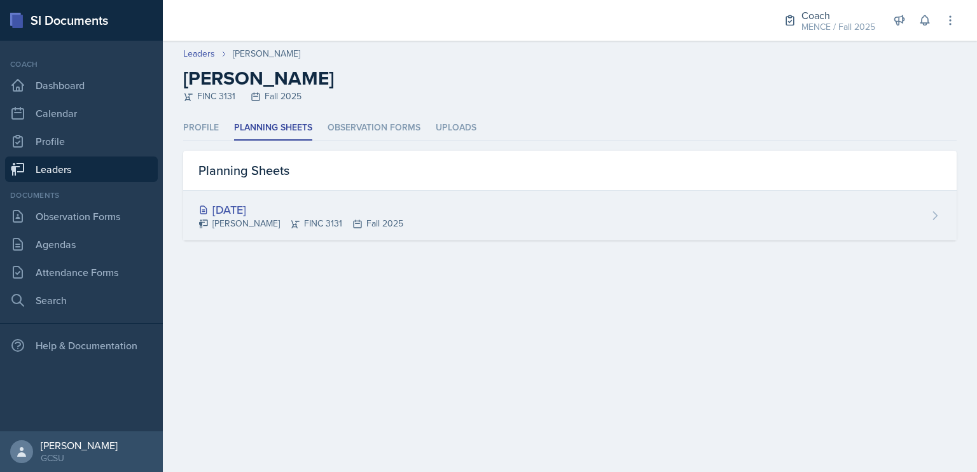
click at [404, 233] on div "[DATE] [PERSON_NAME] FINC 3131 Fall 2025" at bounding box center [569, 216] width 773 height 50
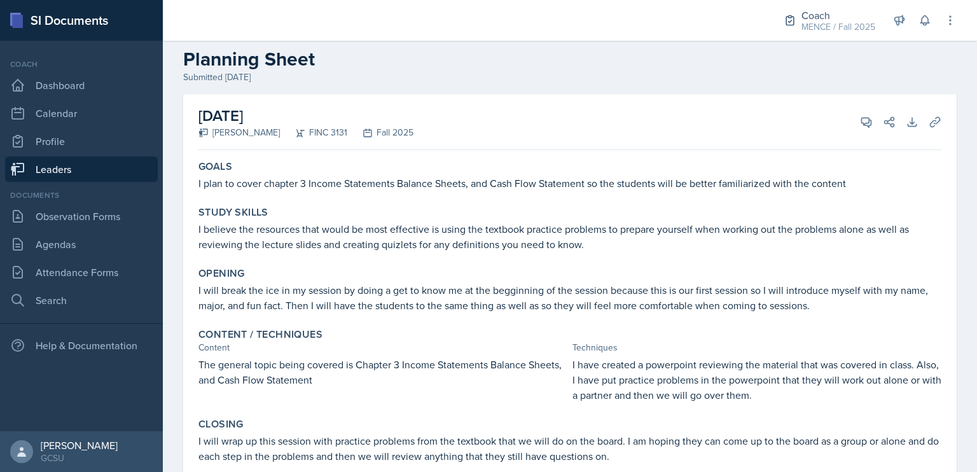
scroll to position [18, 0]
click at [86, 83] on link "Dashboard" at bounding box center [81, 85] width 153 height 25
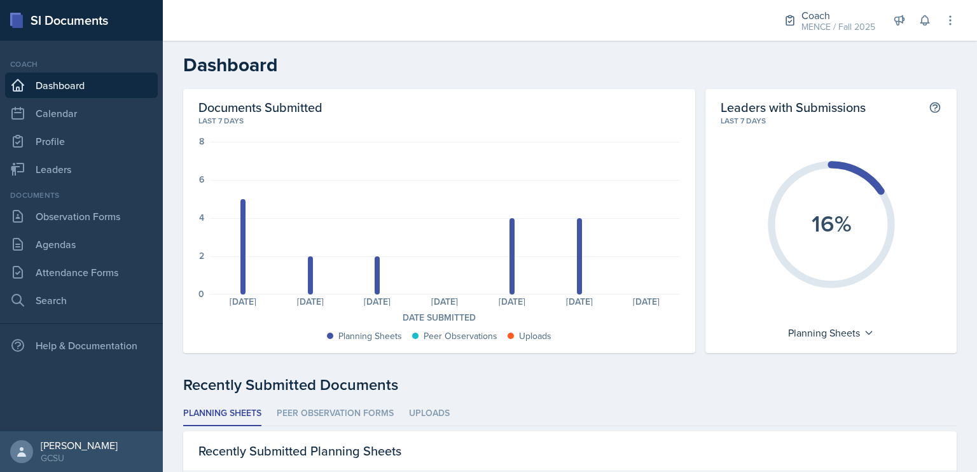
click at [133, 77] on link "Dashboard" at bounding box center [81, 85] width 153 height 25
click at [69, 262] on link "Attendance Forms" at bounding box center [81, 271] width 153 height 25
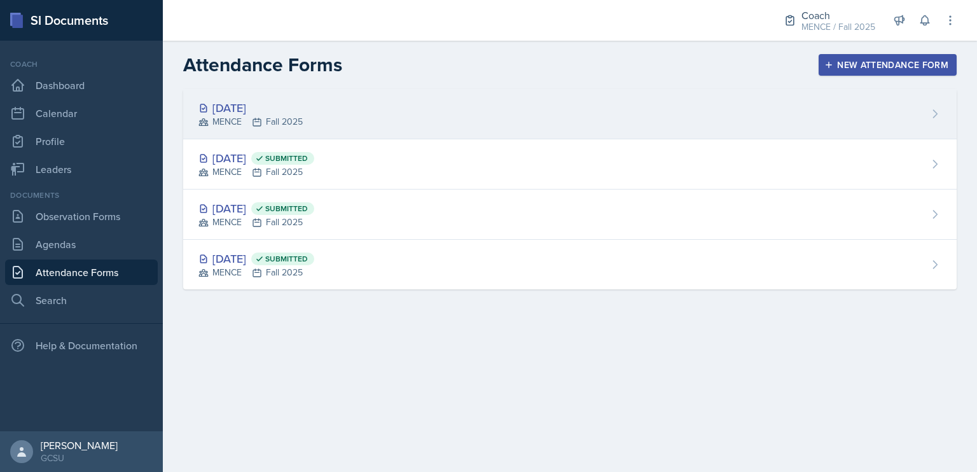
click at [453, 124] on div "[DATE] MENCE Fall 2025" at bounding box center [569, 114] width 773 height 50
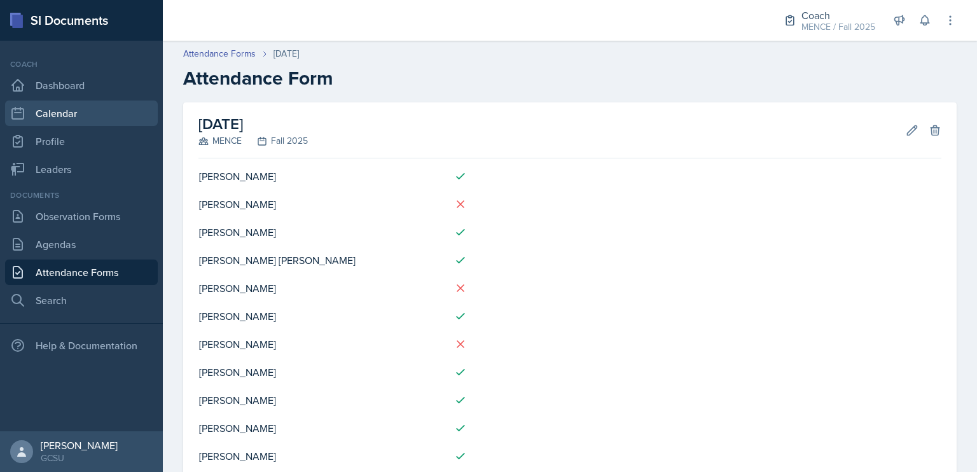
click at [86, 113] on link "Calendar" at bounding box center [81, 112] width 153 height 25
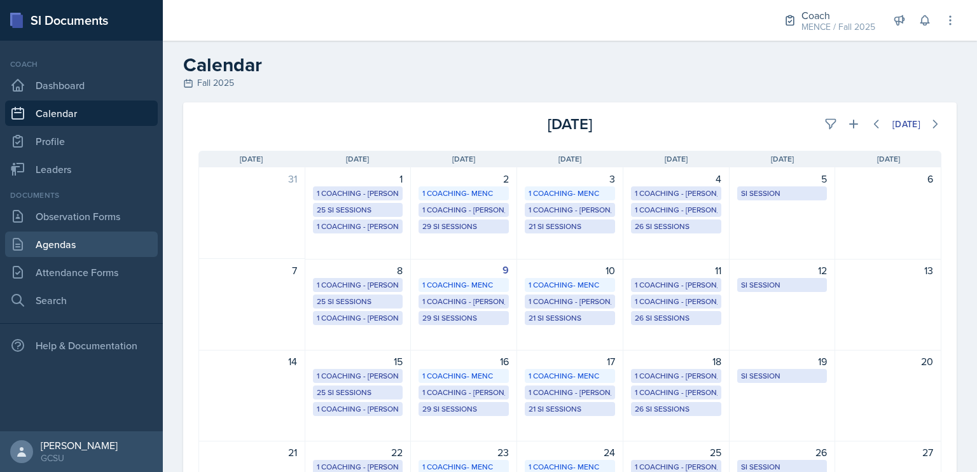
click at [39, 252] on link "Agendas" at bounding box center [81, 244] width 153 height 25
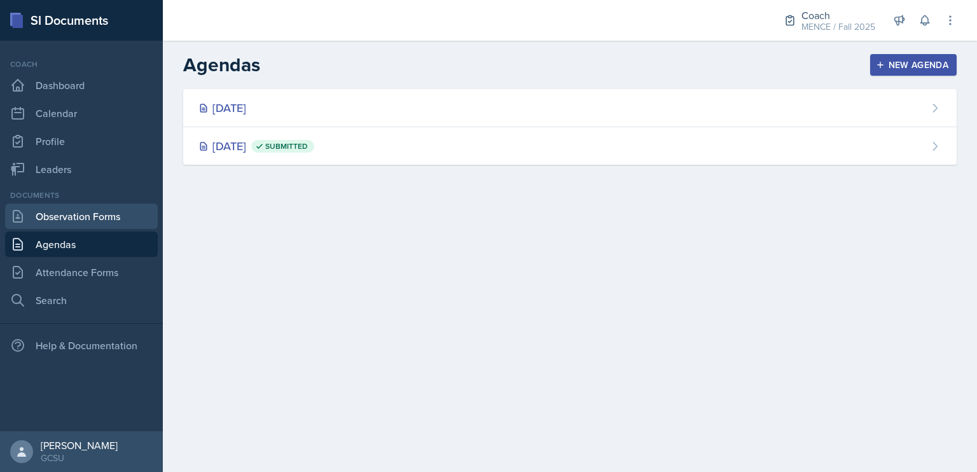
click at [65, 225] on link "Observation Forms" at bounding box center [81, 216] width 153 height 25
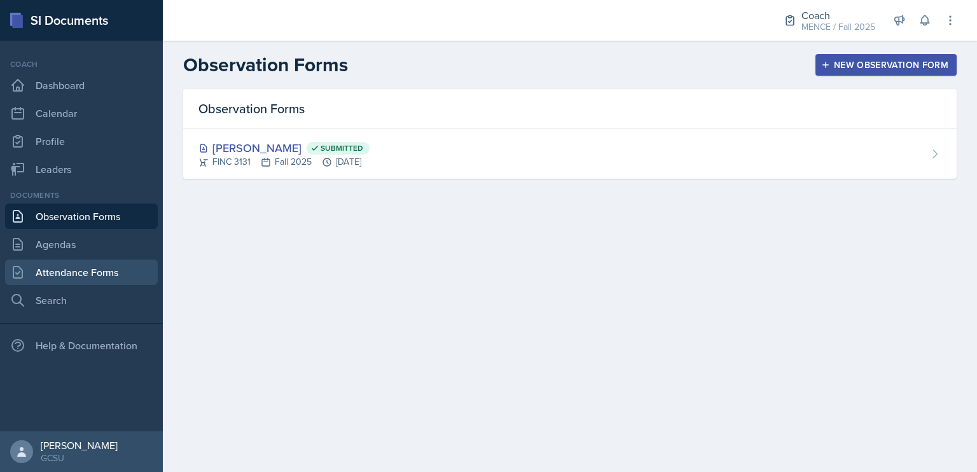
click at [82, 278] on link "Attendance Forms" at bounding box center [81, 271] width 153 height 25
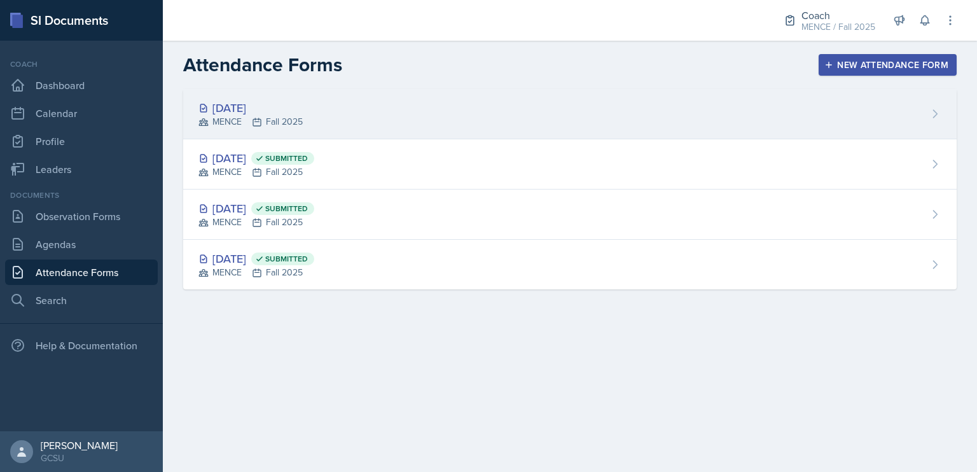
click at [301, 113] on div "[DATE]" at bounding box center [250, 107] width 104 height 17
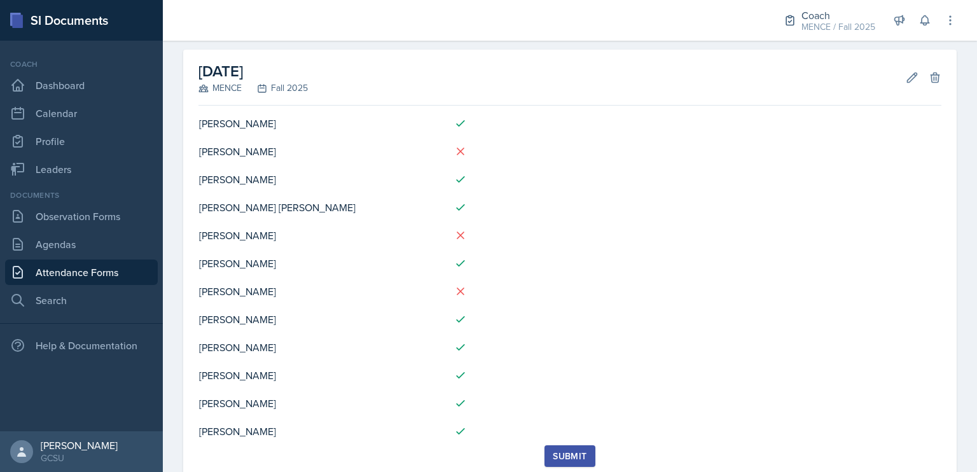
scroll to position [88, 0]
